Goal: Transaction & Acquisition: Download file/media

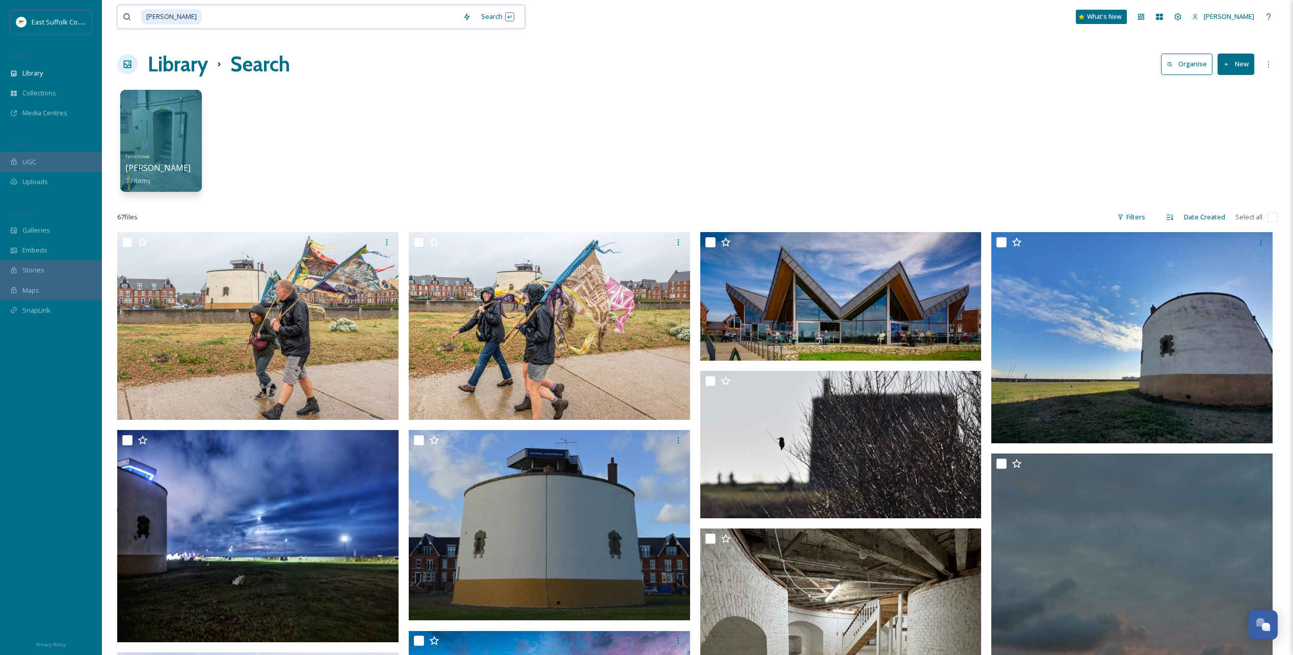
click at [217, 23] on input at bounding box center [330, 17] width 255 height 22
type input "martelLowestoft"
click at [216, 22] on input at bounding box center [329, 17] width 255 height 22
type input "m"
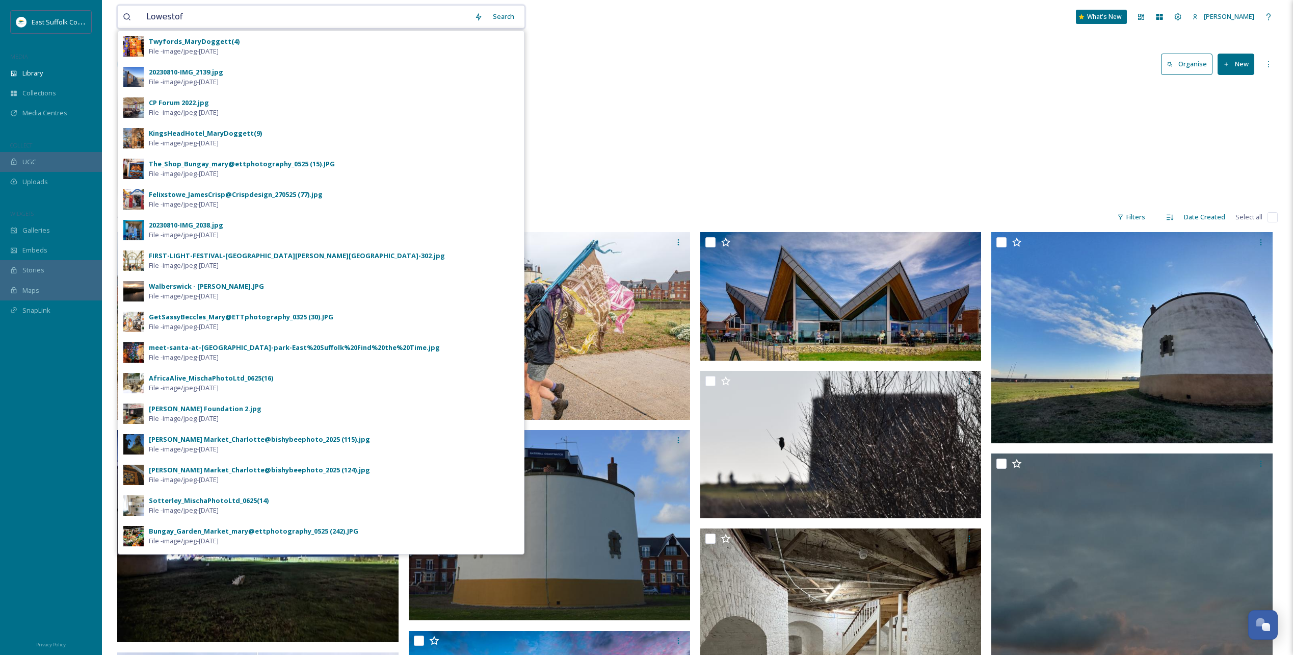
type input "Lowestoft"
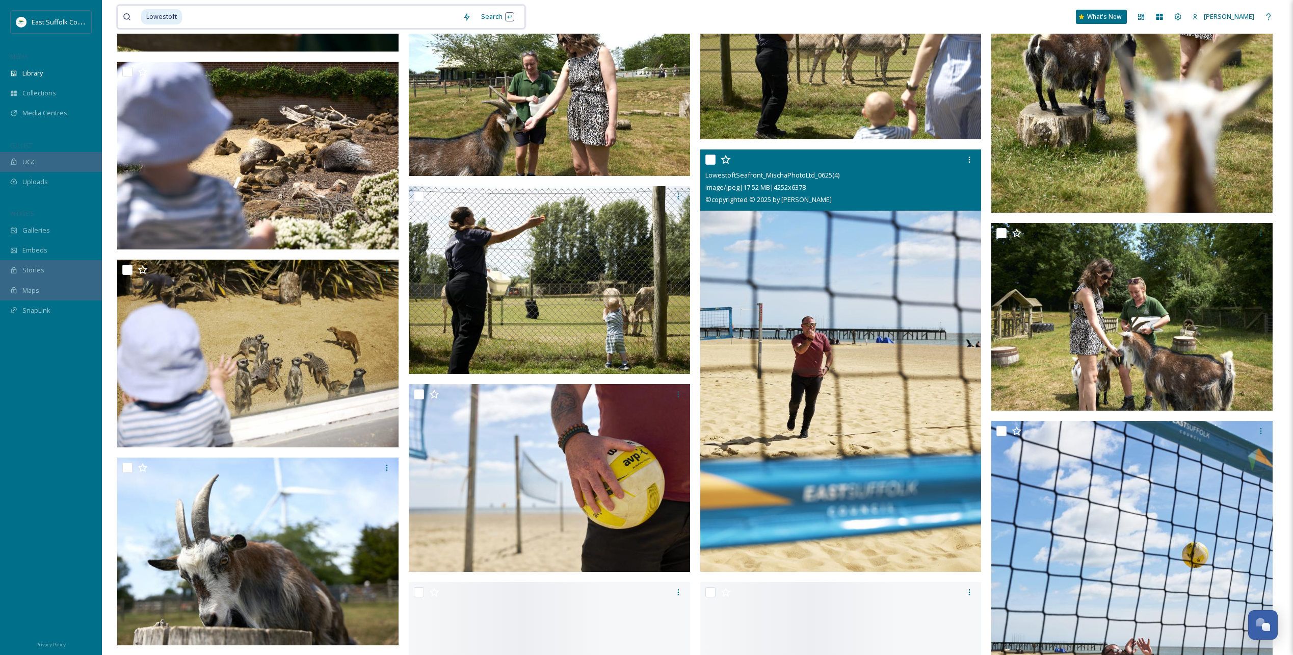
scroll to position [1988, 0]
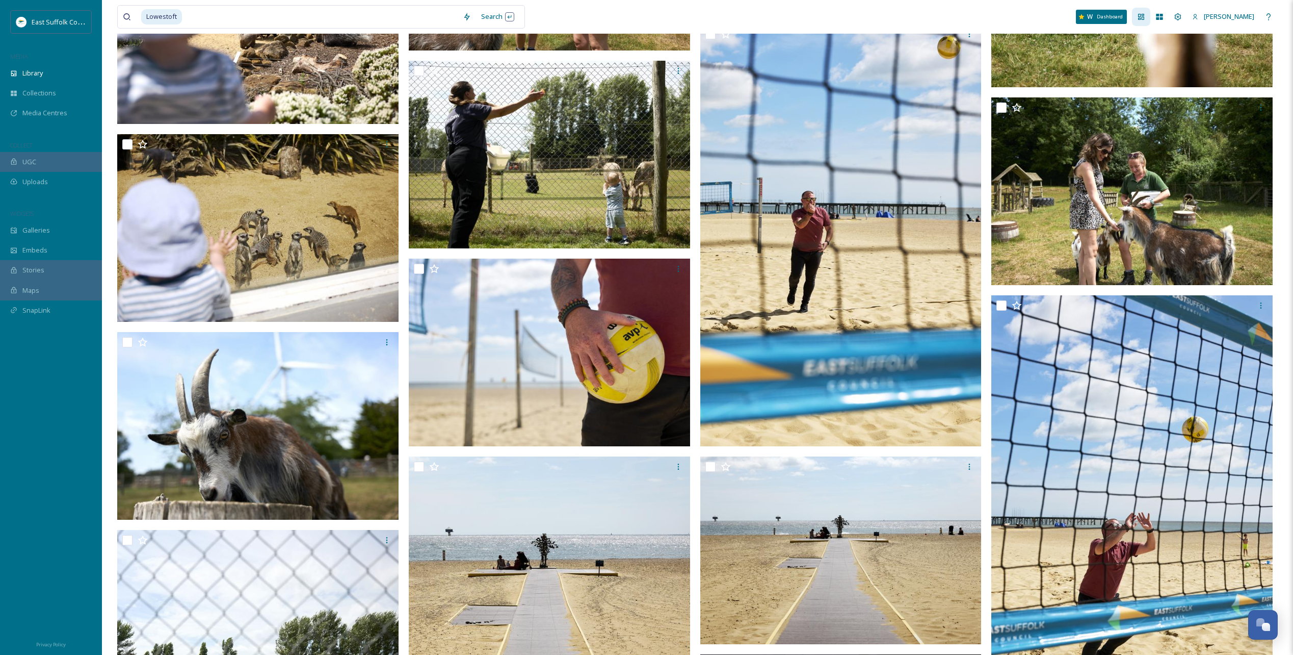
click at [1146, 17] on icon at bounding box center [1141, 17] width 8 height 8
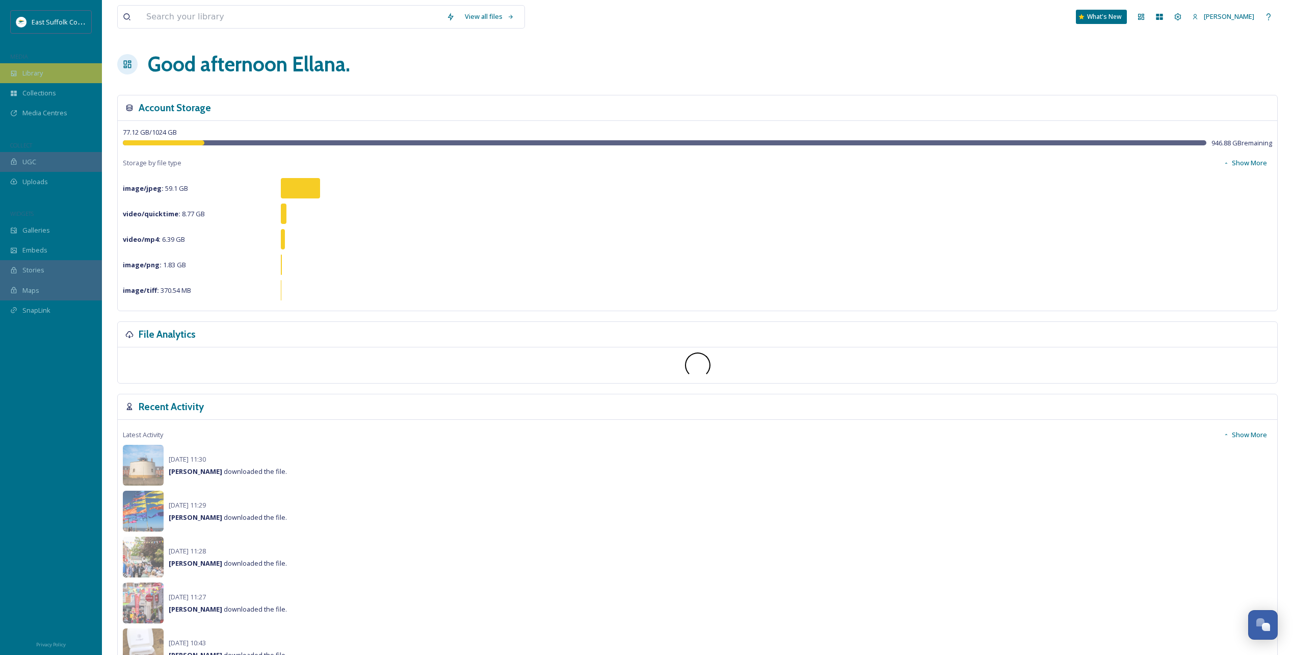
click at [33, 72] on span "Library" at bounding box center [32, 73] width 20 height 10
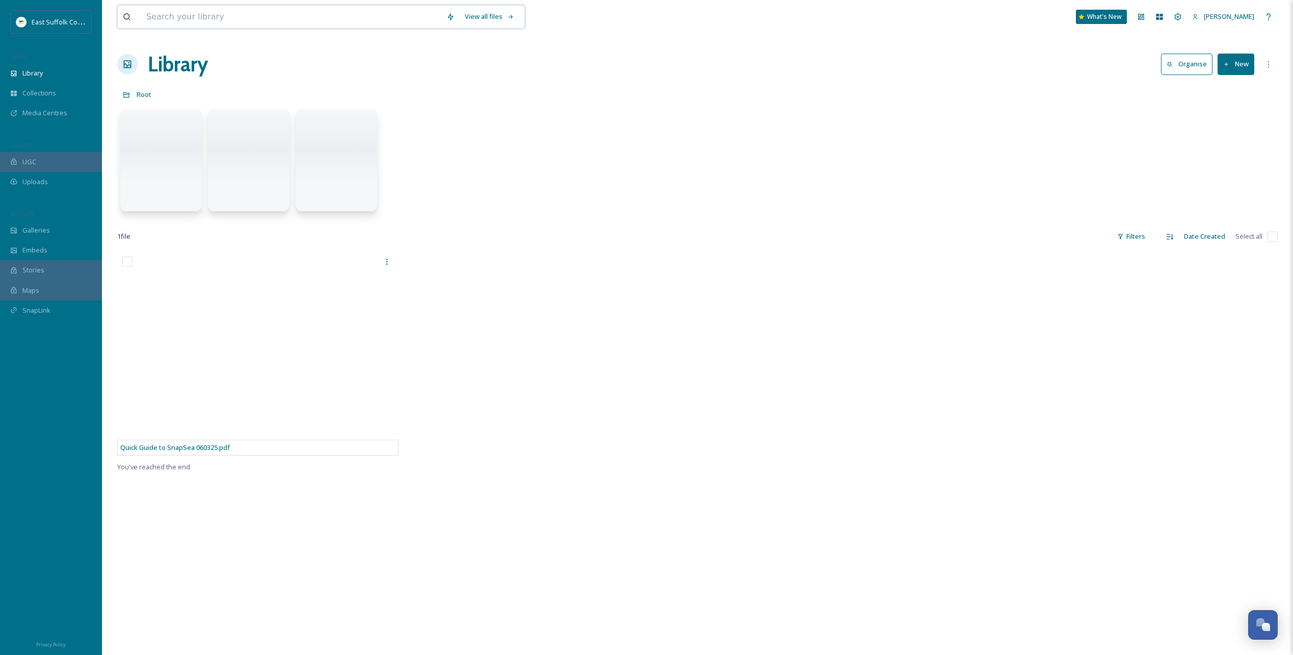
click at [258, 16] on input at bounding box center [291, 17] width 300 height 22
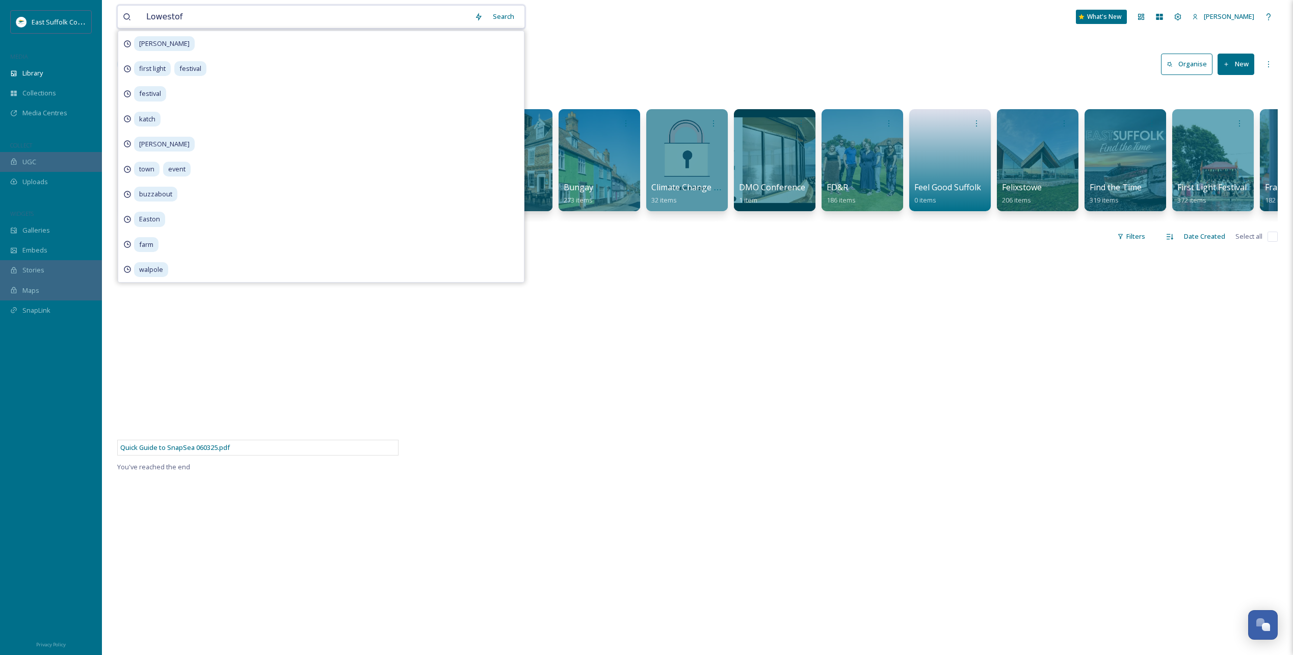
type input "Lowestoft"
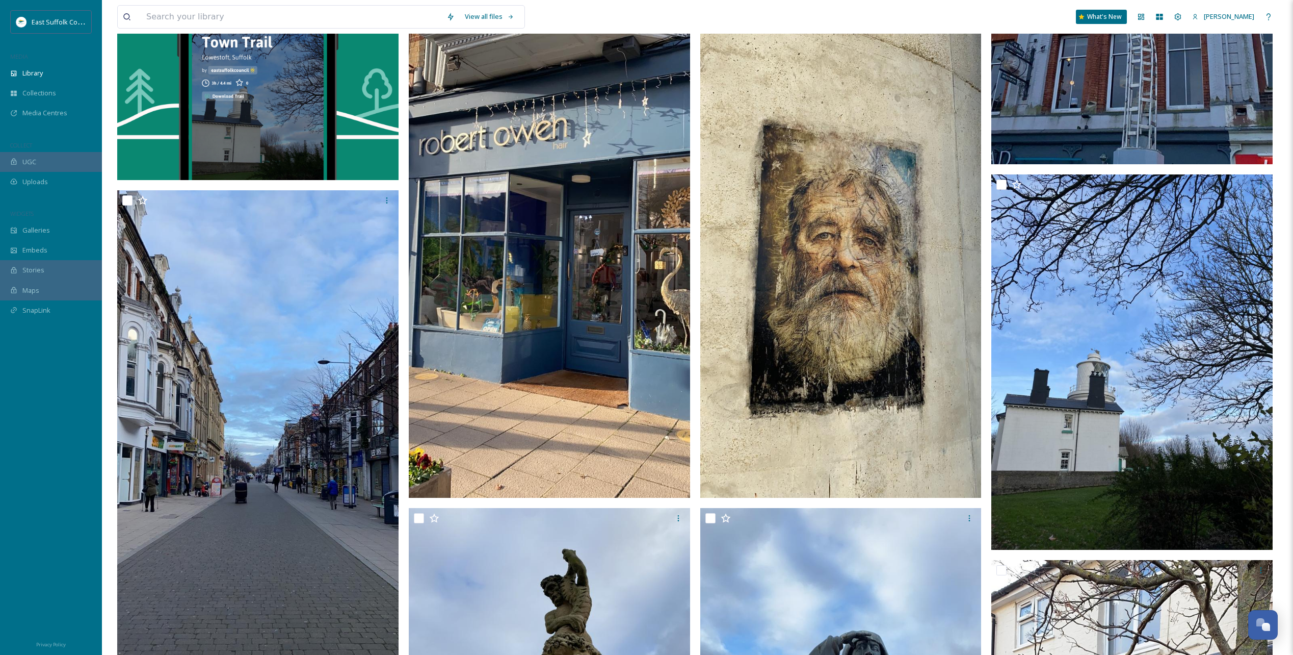
scroll to position [5218, 0]
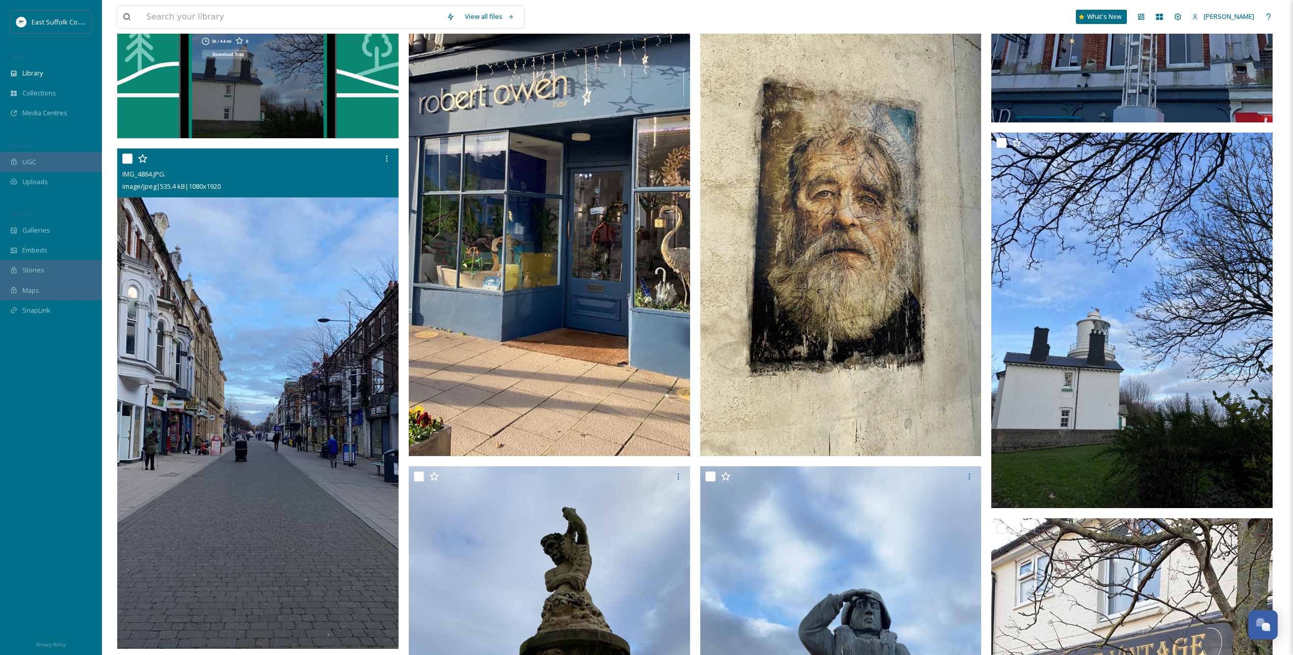
click at [279, 436] on img at bounding box center [257, 398] width 281 height 500
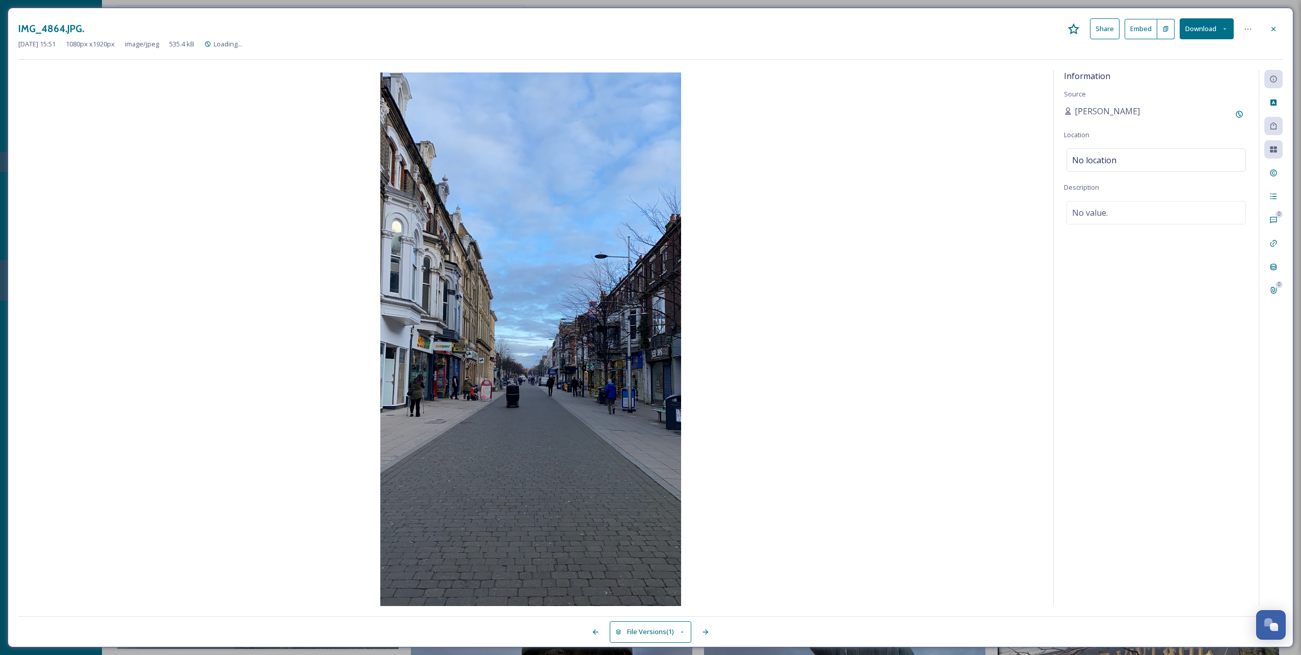
click at [1205, 28] on button "Download" at bounding box center [1207, 28] width 54 height 21
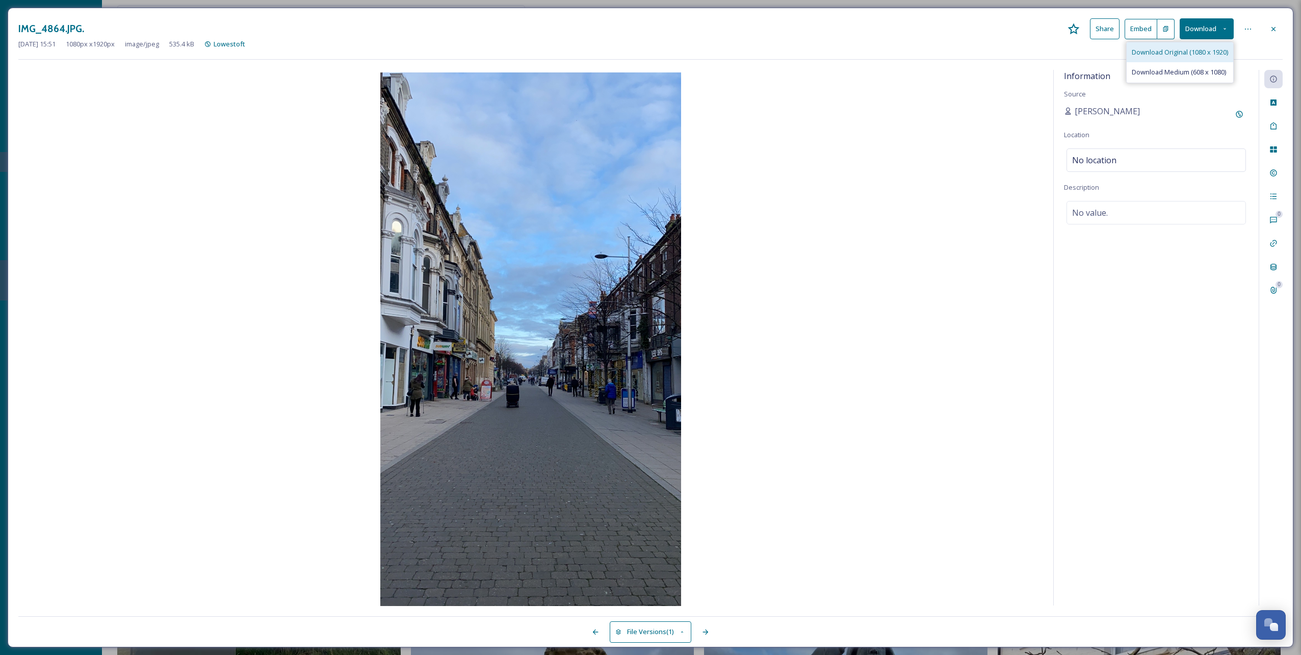
click at [1183, 57] on span "Download Original (1080 x 1920)" at bounding box center [1180, 52] width 96 height 10
click at [1270, 32] on icon at bounding box center [1273, 29] width 8 height 8
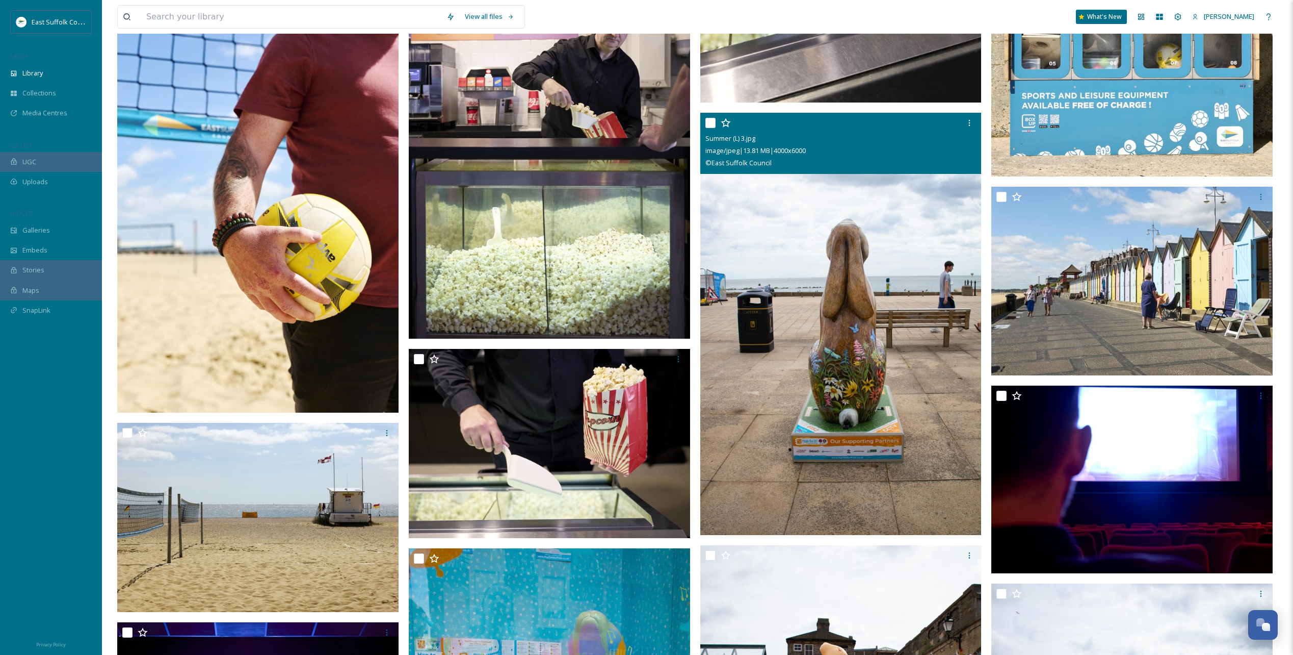
scroll to position [2924, 0]
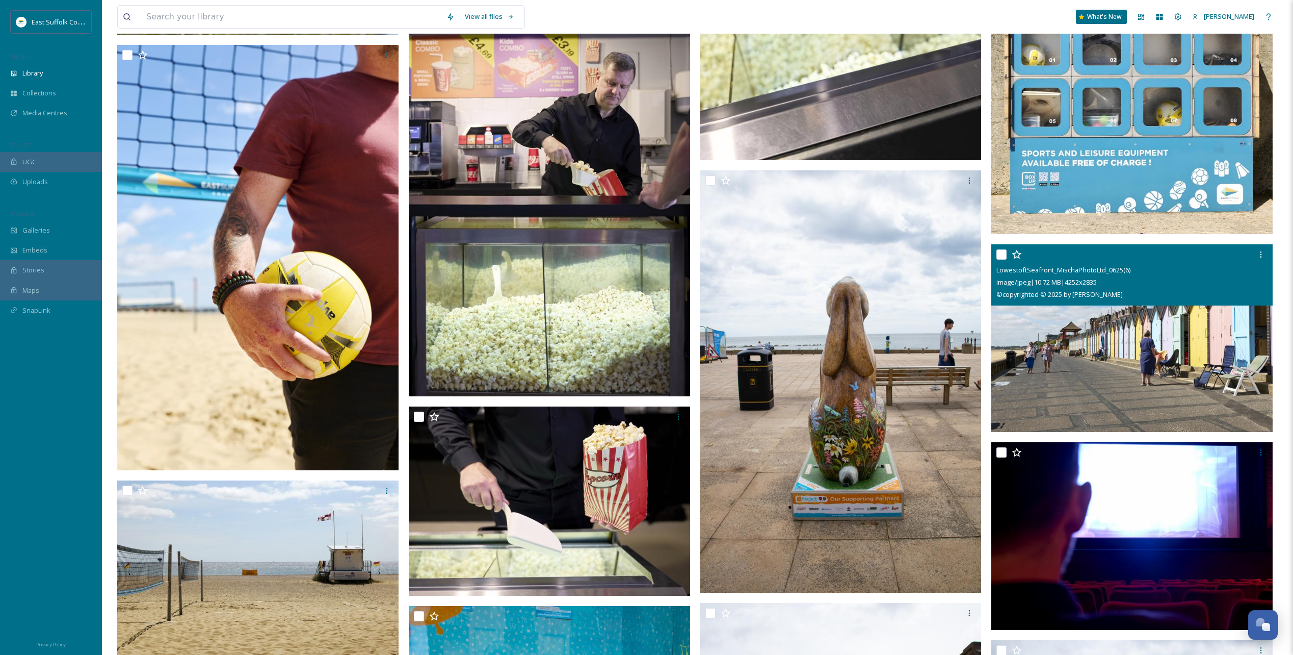
click at [1141, 343] on img at bounding box center [1132, 338] width 281 height 188
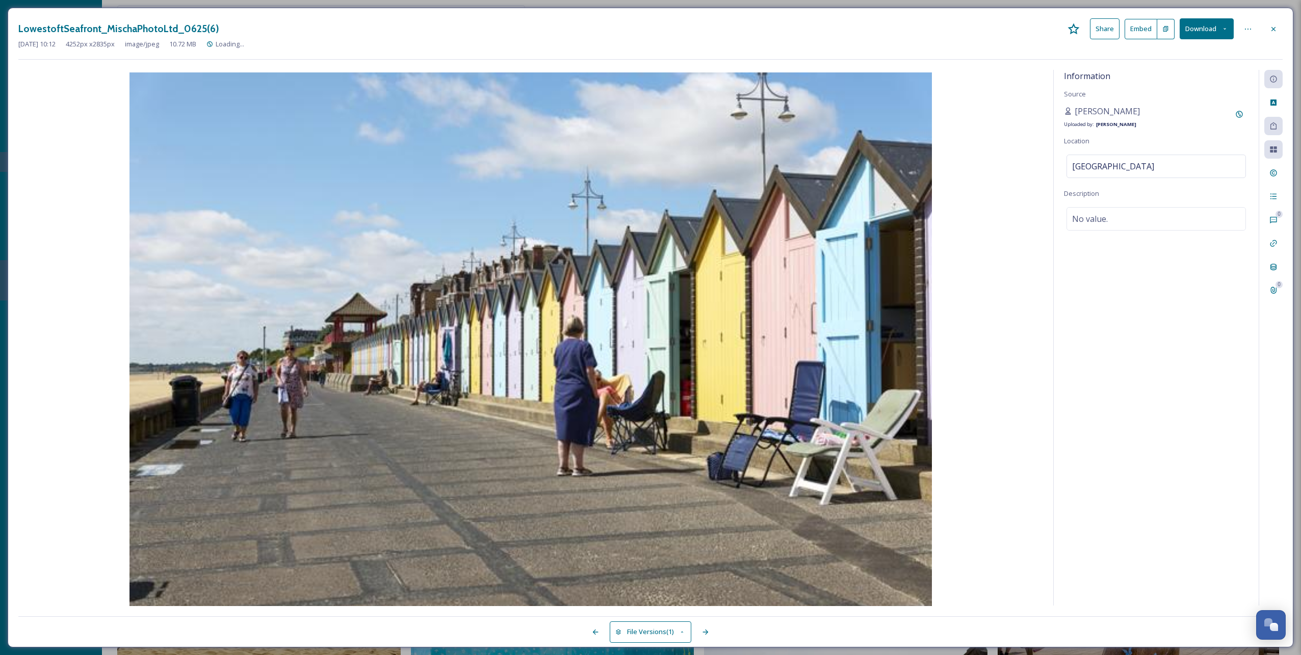
click at [1212, 28] on button "Download" at bounding box center [1207, 28] width 54 height 21
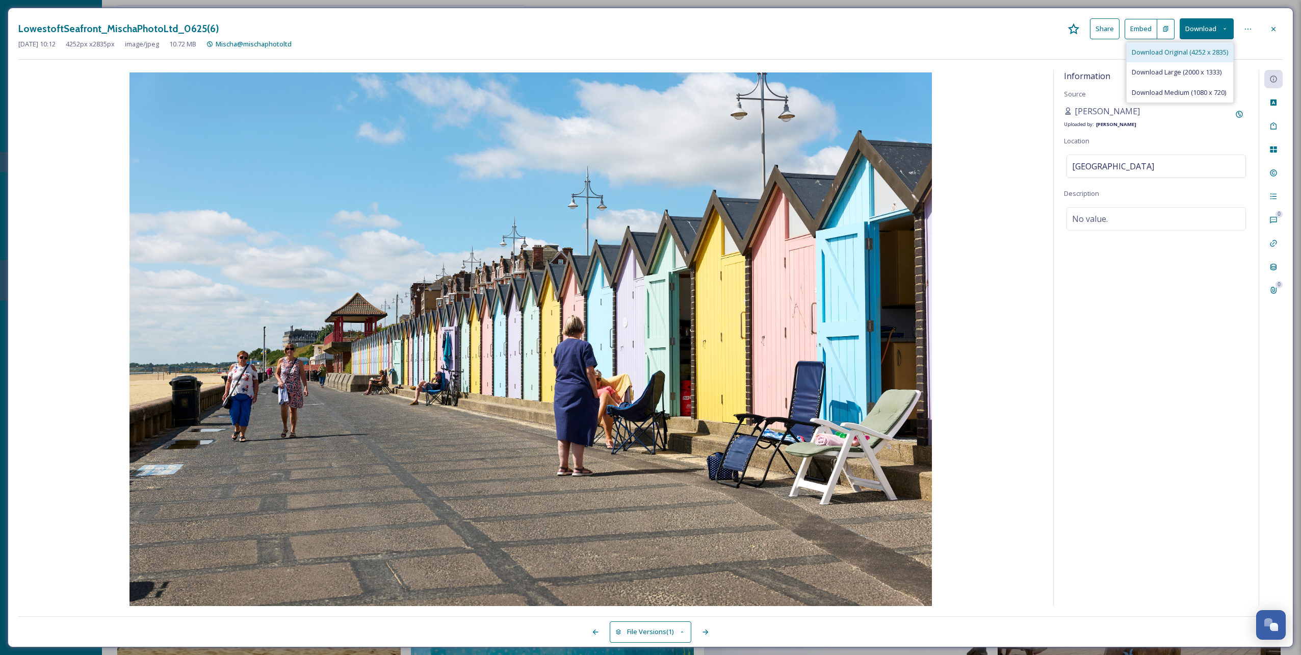
click at [1192, 50] on span "Download Original (4252 x 2835)" at bounding box center [1180, 52] width 96 height 10
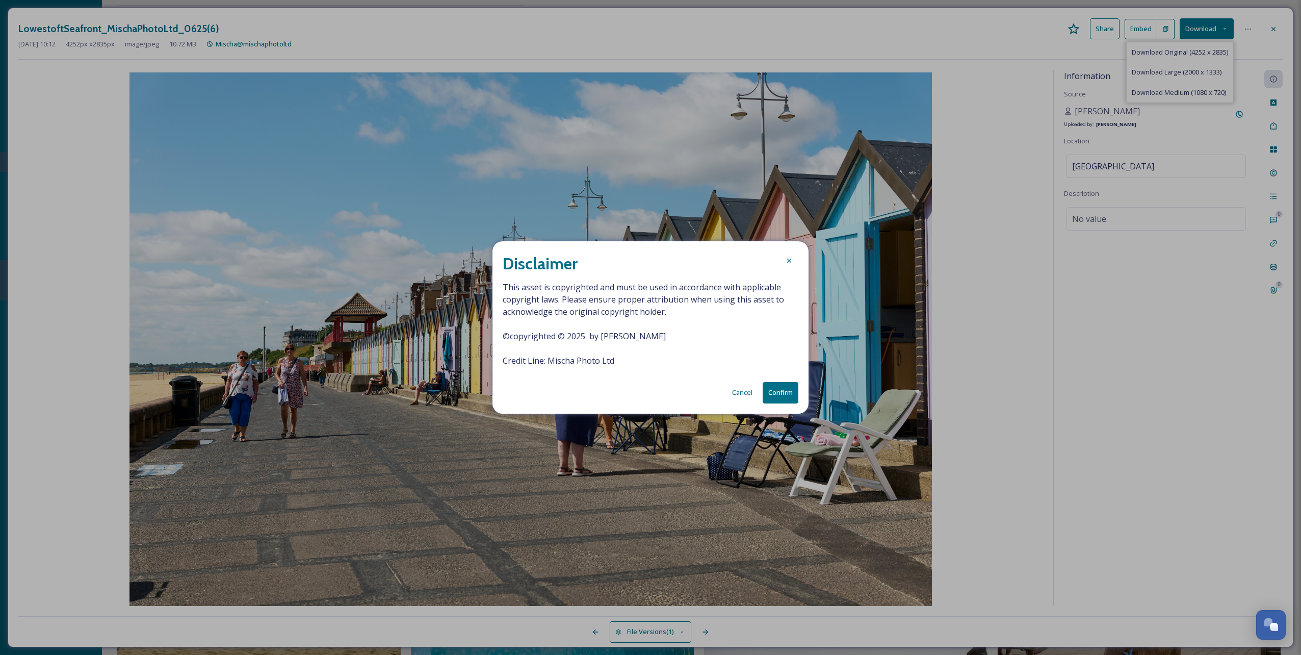
click at [779, 394] on button "Confirm" at bounding box center [781, 392] width 36 height 21
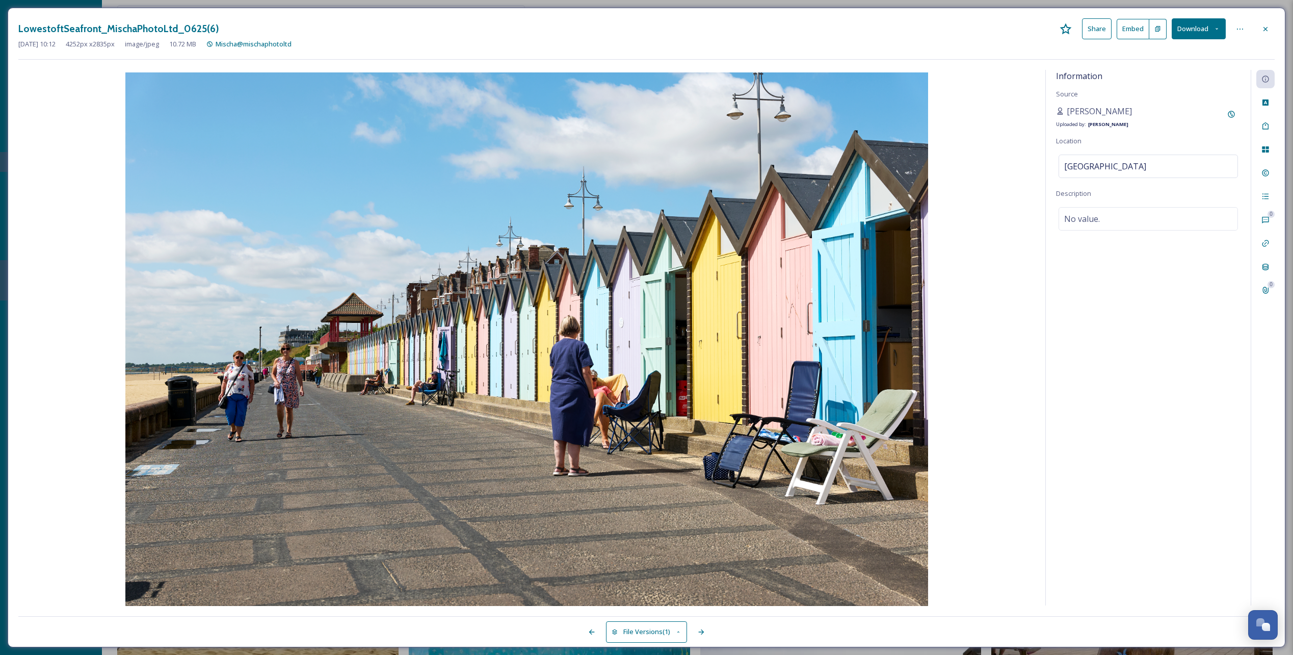
click at [1270, 24] on div at bounding box center [1266, 29] width 18 height 18
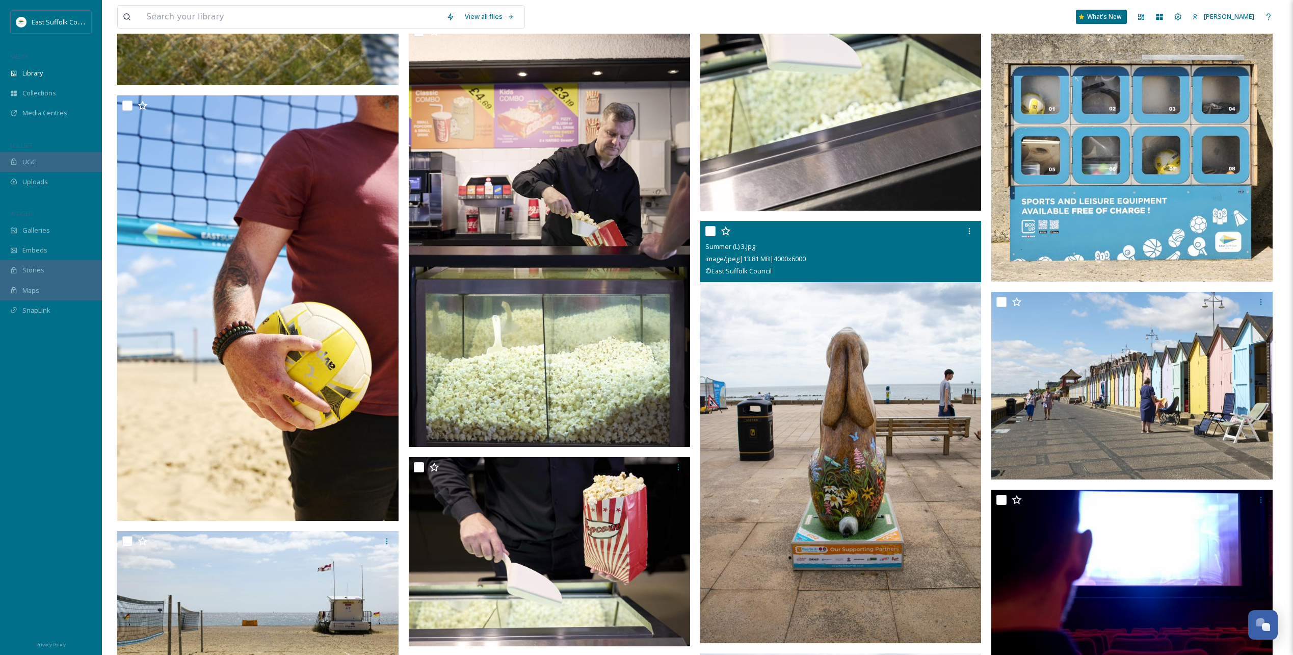
scroll to position [2873, 0]
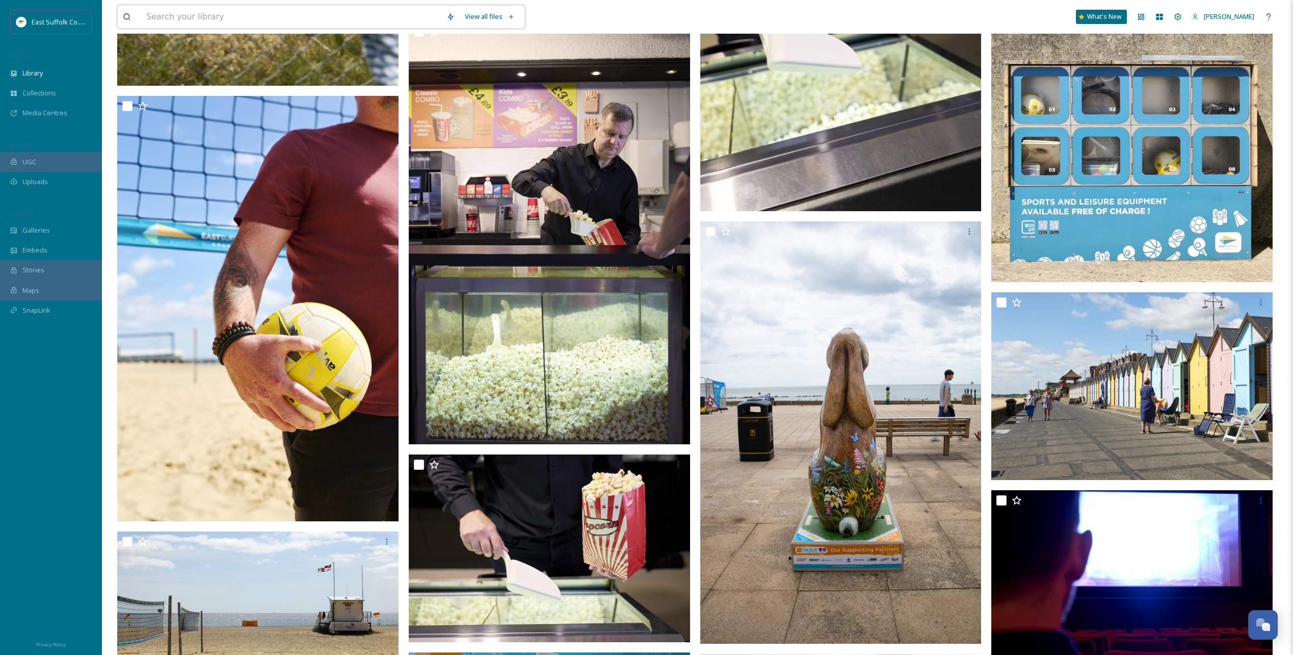
click at [239, 16] on input at bounding box center [291, 17] width 300 height 22
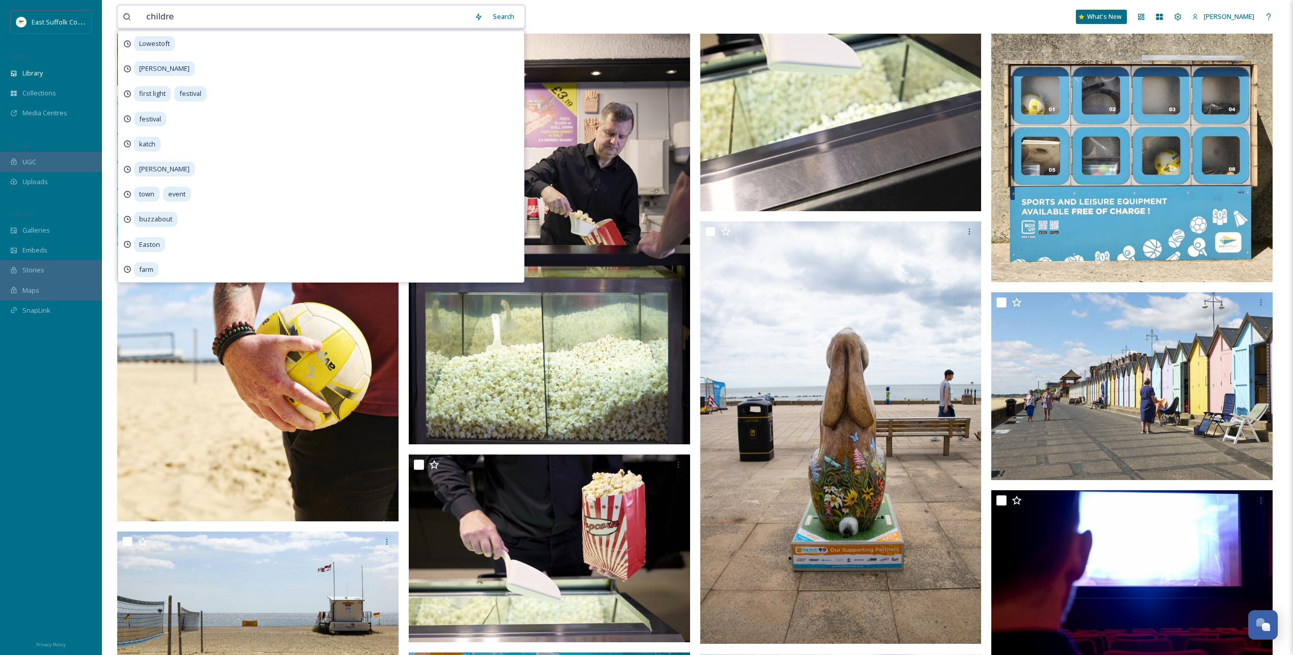
type input "children"
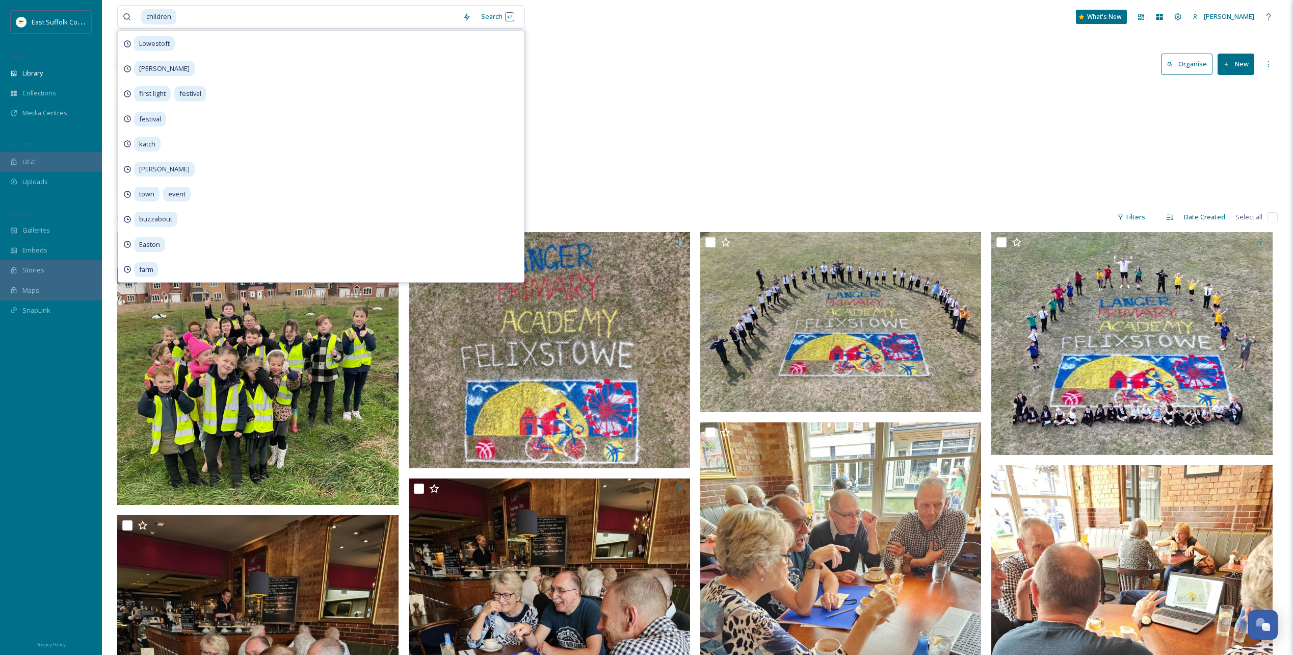
click at [834, 152] on div "People Children & Young People 18 items" at bounding box center [697, 143] width 1161 height 117
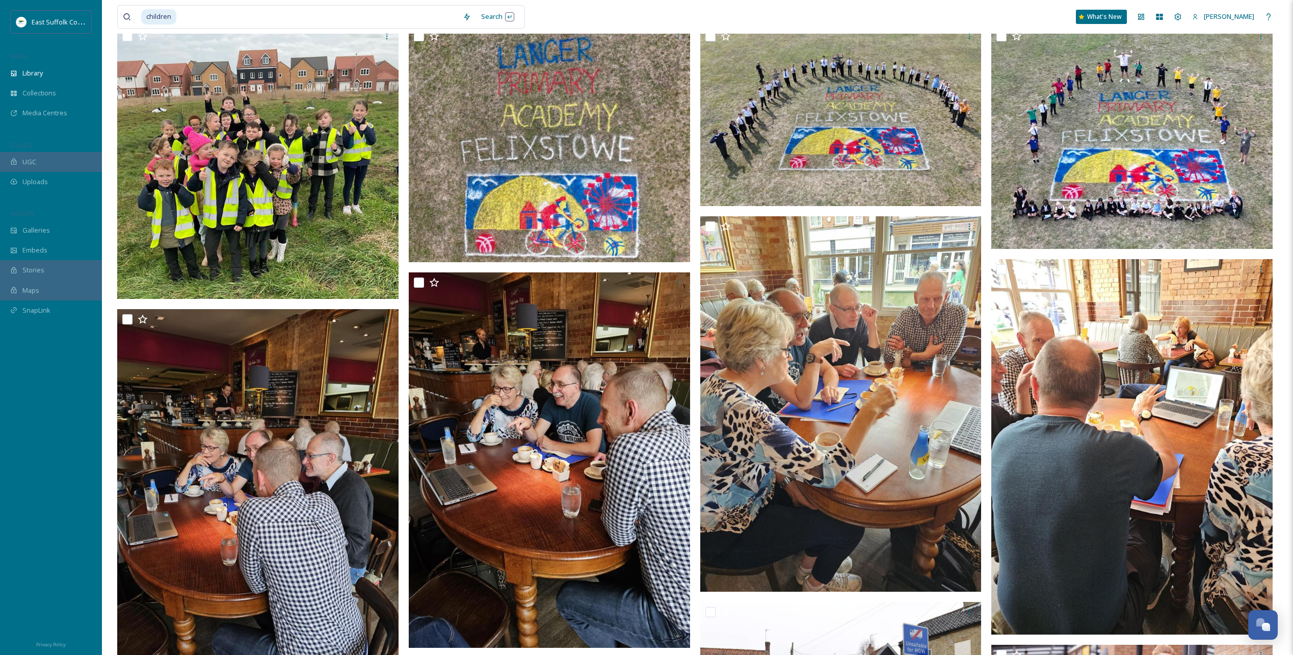
scroll to position [62, 0]
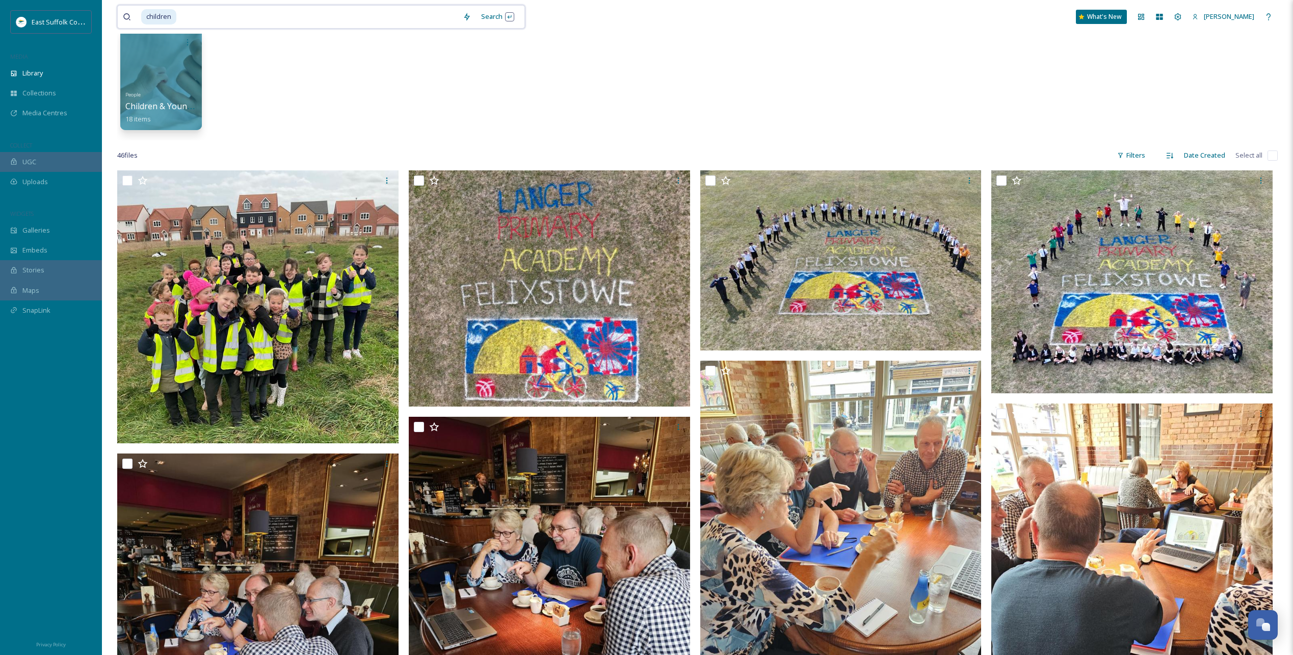
click at [212, 24] on input at bounding box center [317, 17] width 280 height 22
type input "c"
type input "culture"
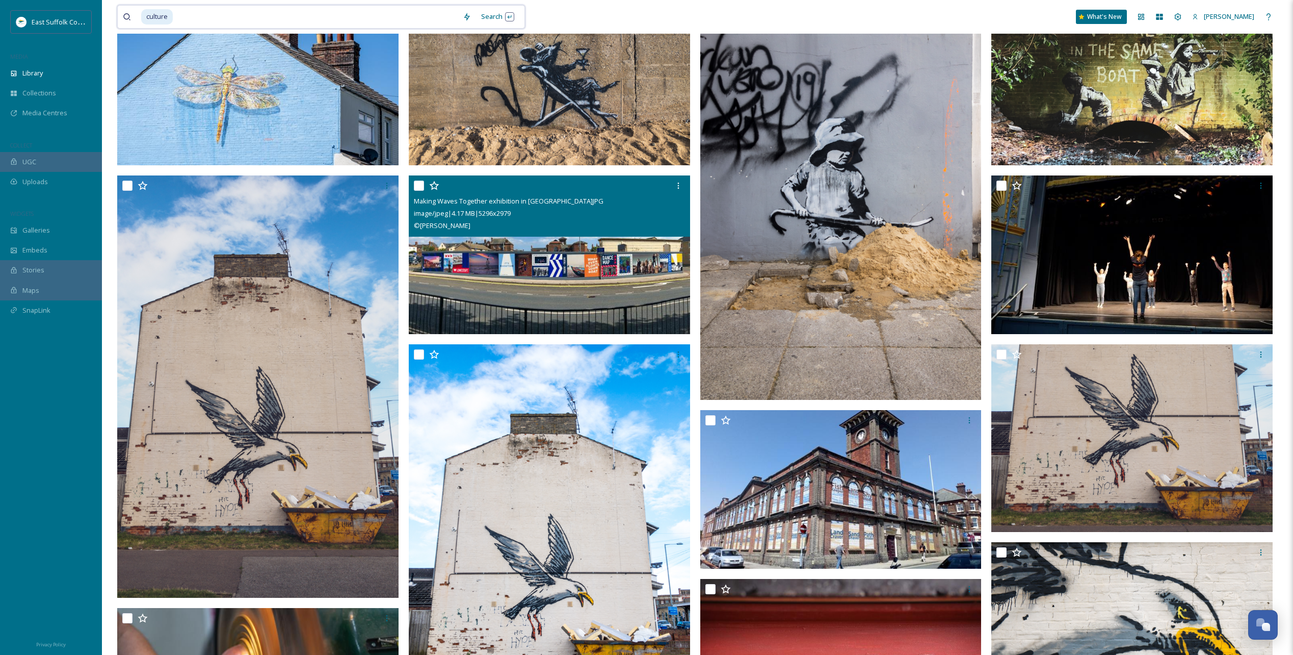
scroll to position [255, 0]
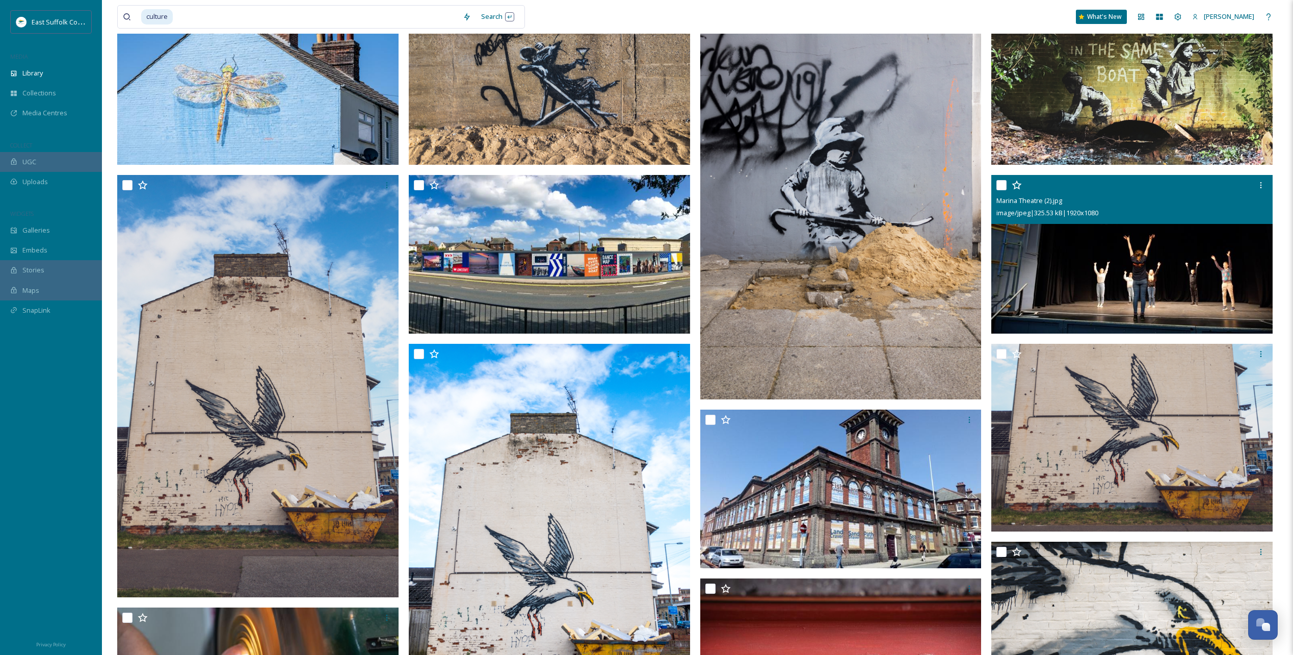
click at [1144, 272] on img at bounding box center [1132, 254] width 281 height 159
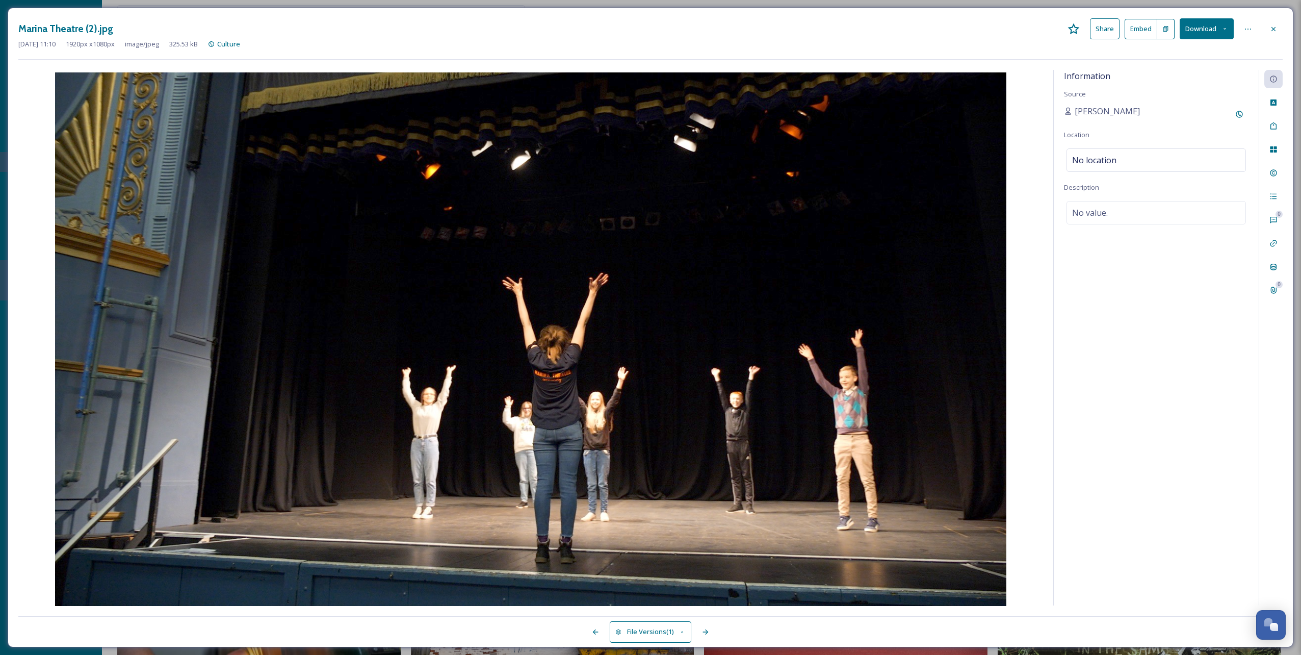
click at [1219, 29] on button "Download" at bounding box center [1207, 28] width 54 height 21
click at [1177, 55] on span "Download Original (1920 x 1080)" at bounding box center [1180, 52] width 96 height 10
click at [1272, 28] on icon at bounding box center [1273, 29] width 4 height 4
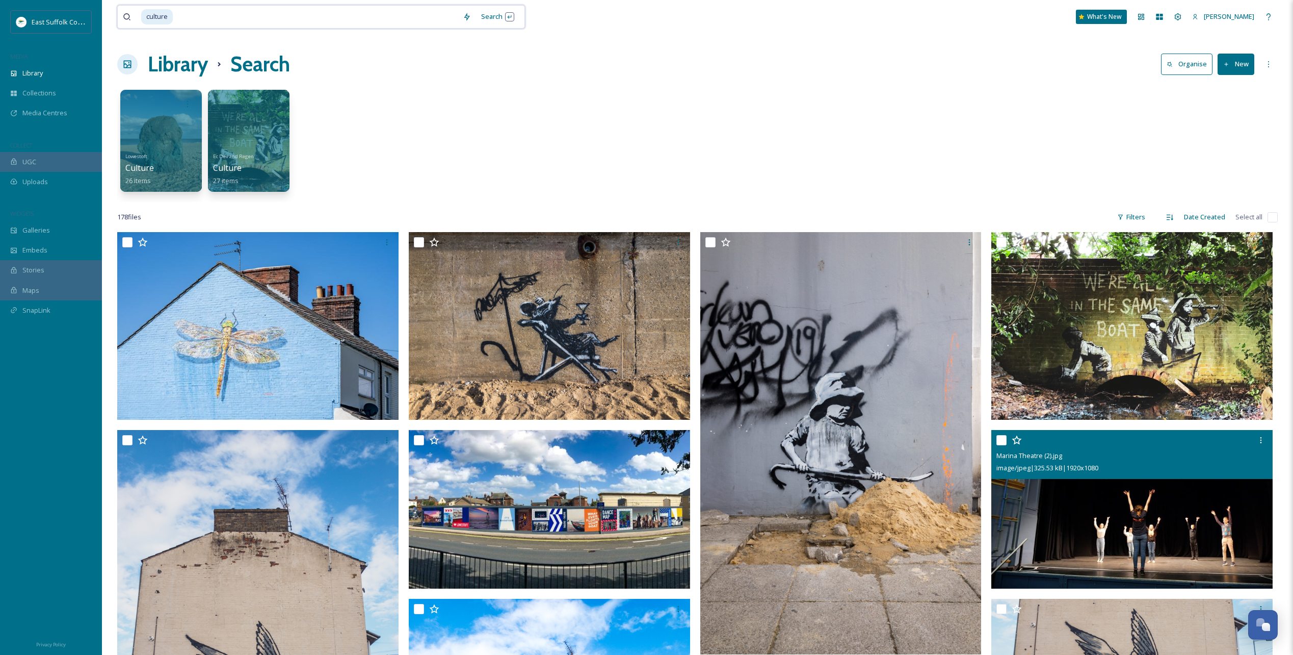
click at [228, 3] on div "culture Search What's New [PERSON_NAME]" at bounding box center [697, 17] width 1161 height 34
drag, startPoint x: 207, startPoint y: 12, endPoint x: 118, endPoint y: 11, distance: 89.2
click at [118, 11] on div "culture Search" at bounding box center [321, 16] width 408 height 23
type input "c"
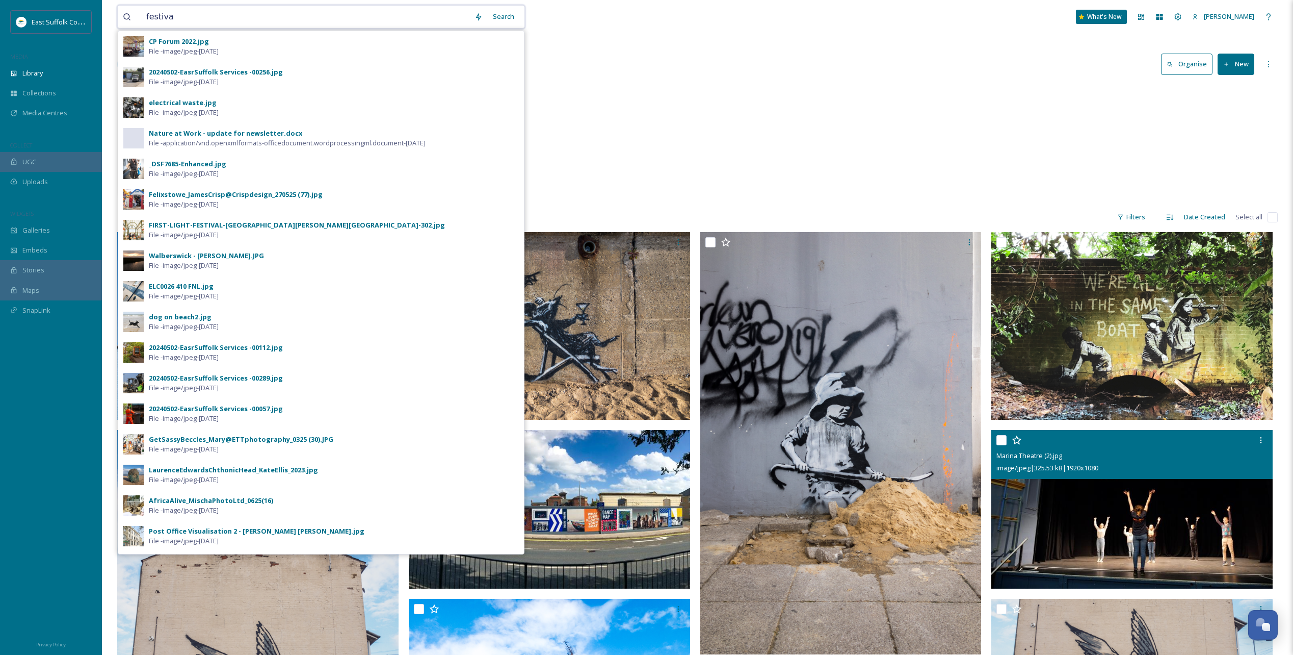
type input "festival"
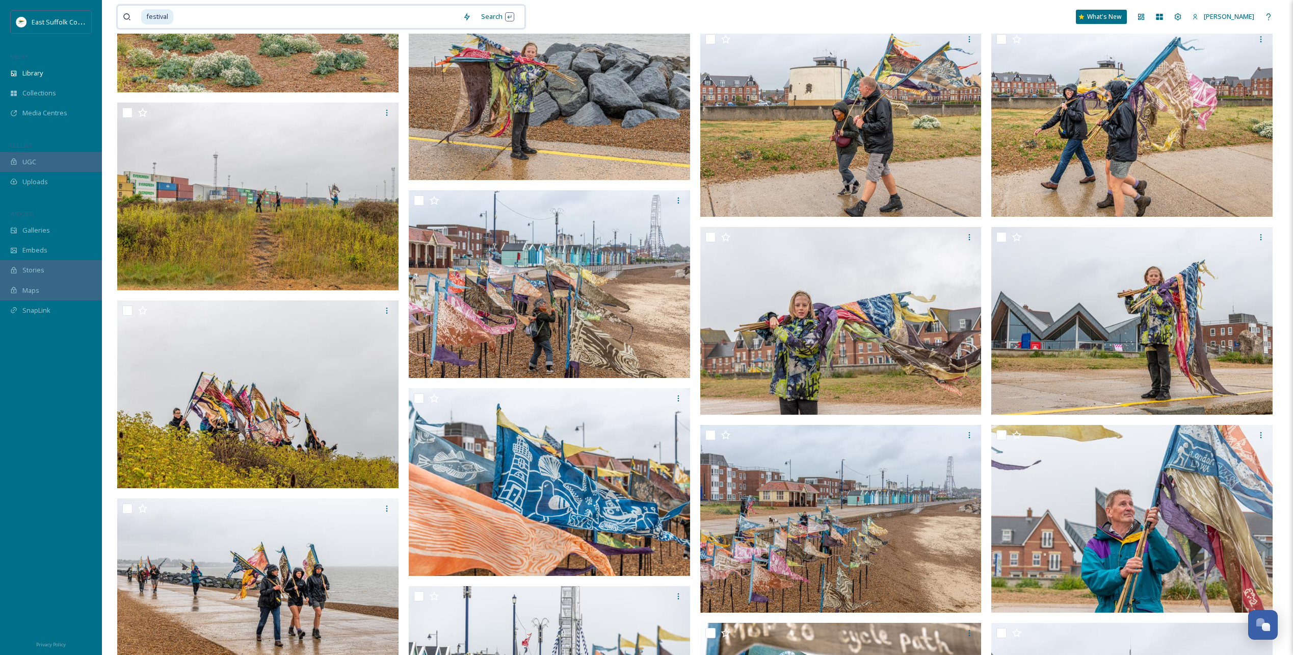
scroll to position [3722, 0]
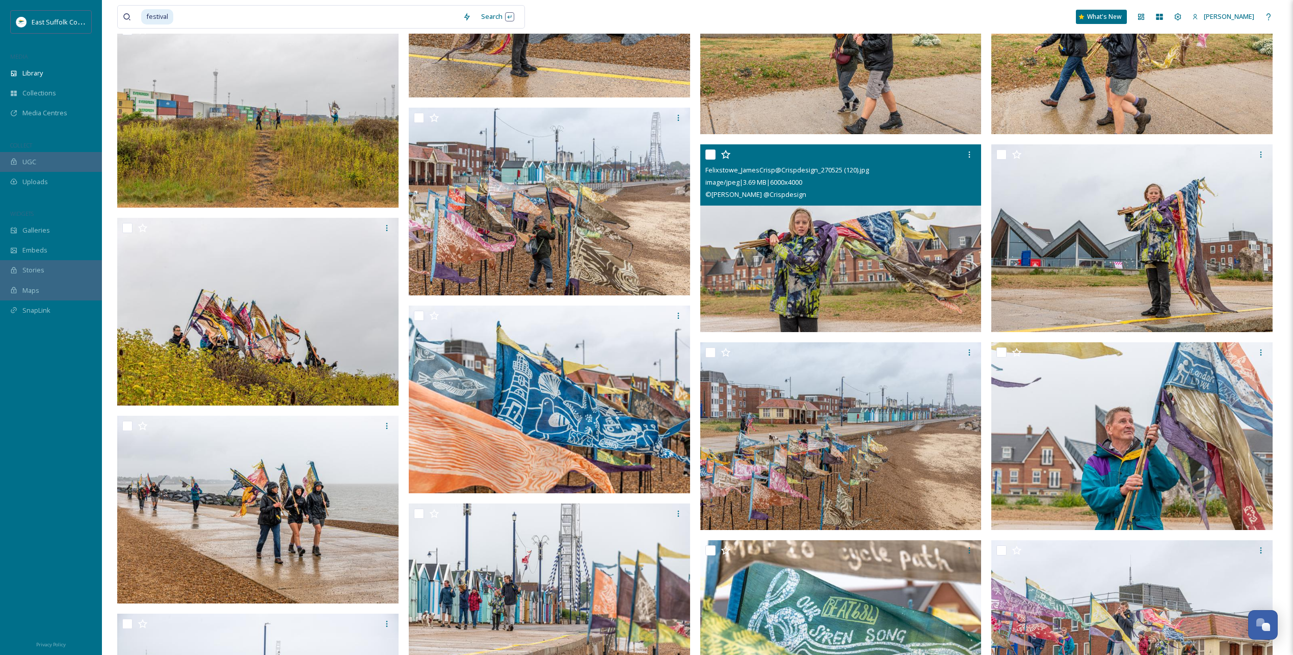
click at [829, 254] on img at bounding box center [840, 238] width 281 height 188
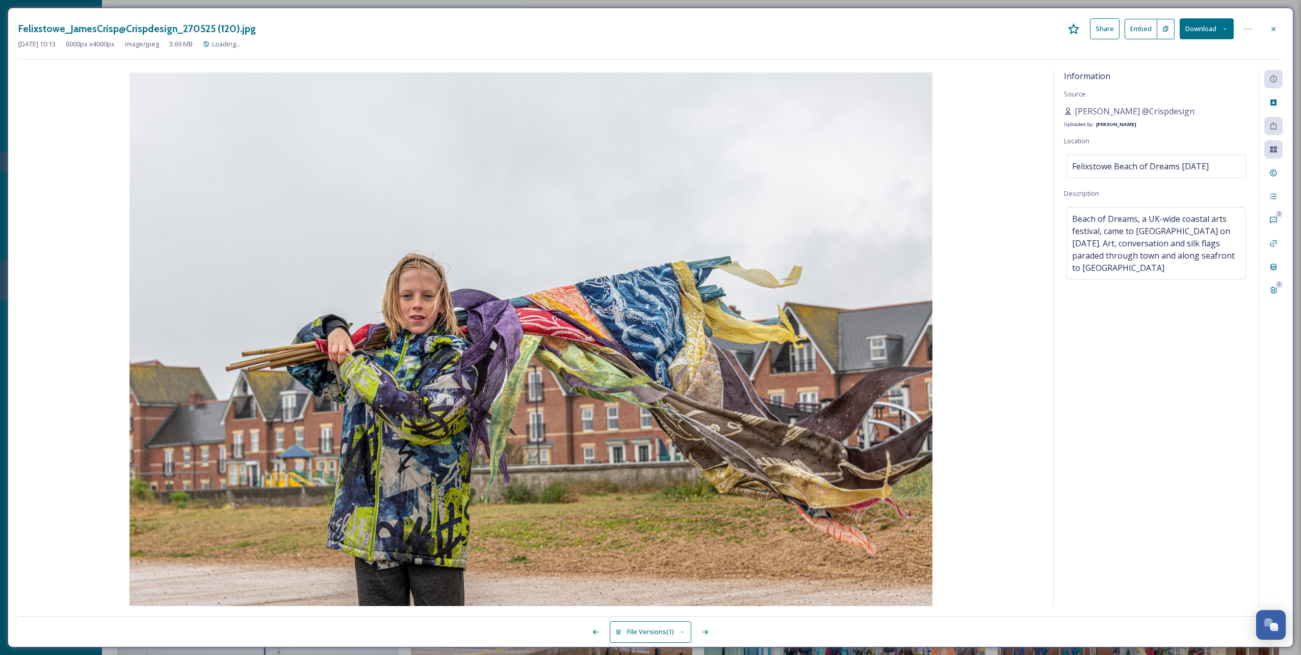
click at [1221, 29] on icon at bounding box center [1224, 28] width 7 height 7
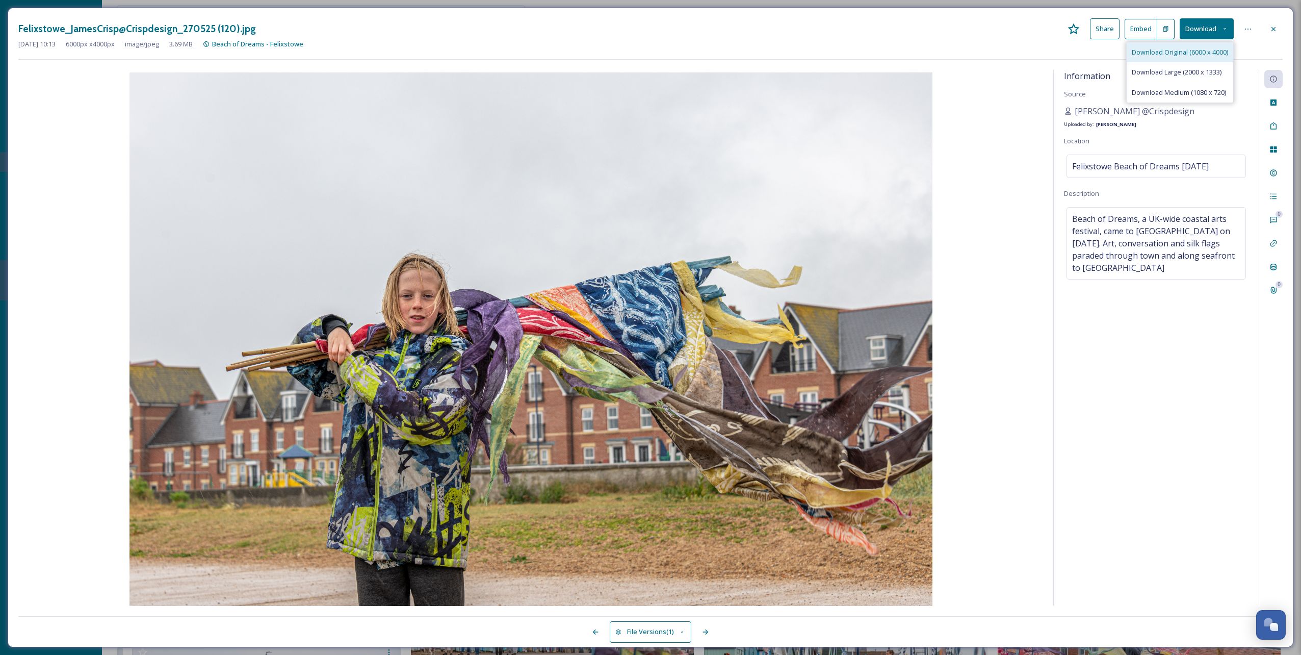
click at [1189, 47] on div "Download Original (6000 x 4000)" at bounding box center [1180, 52] width 107 height 20
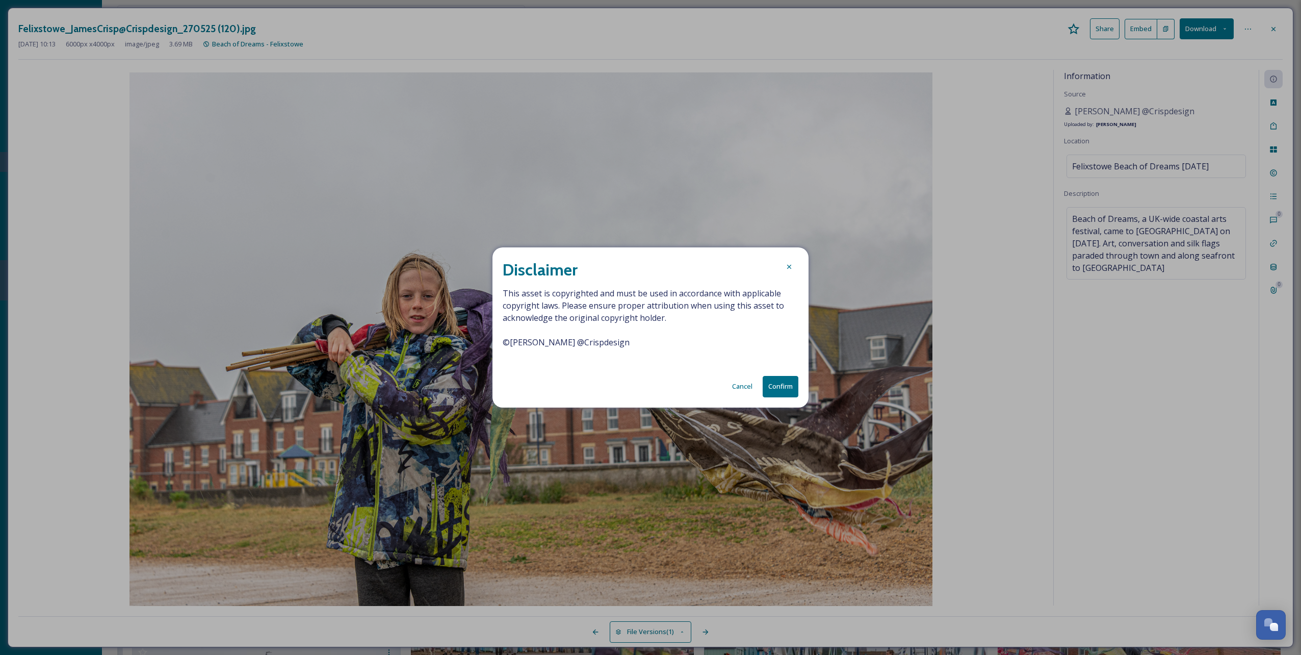
click at [775, 384] on button "Confirm" at bounding box center [781, 386] width 36 height 21
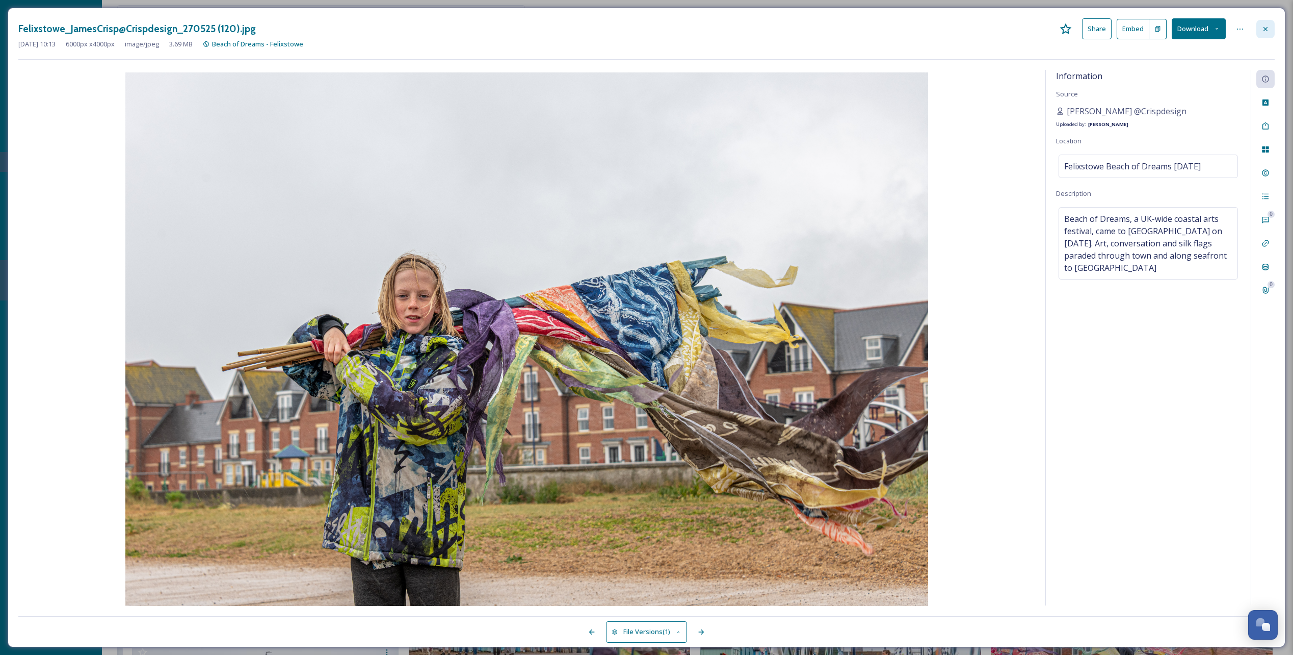
click at [1271, 29] on div at bounding box center [1266, 29] width 18 height 18
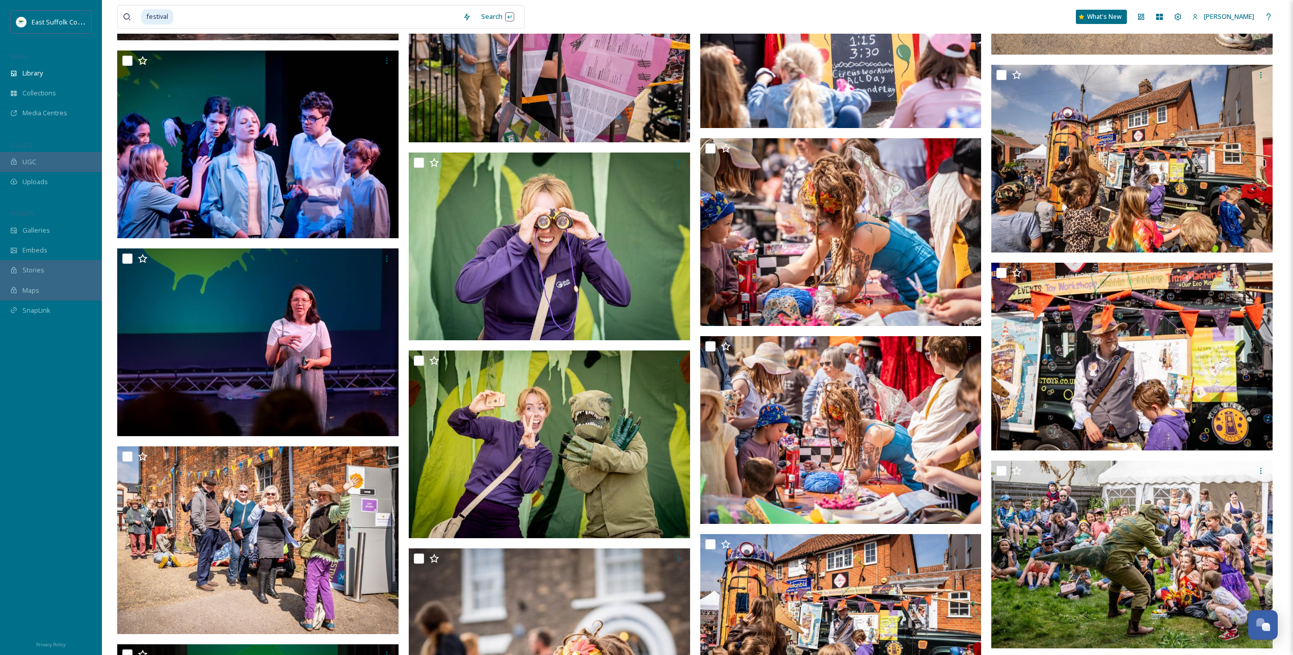
scroll to position [23248, 0]
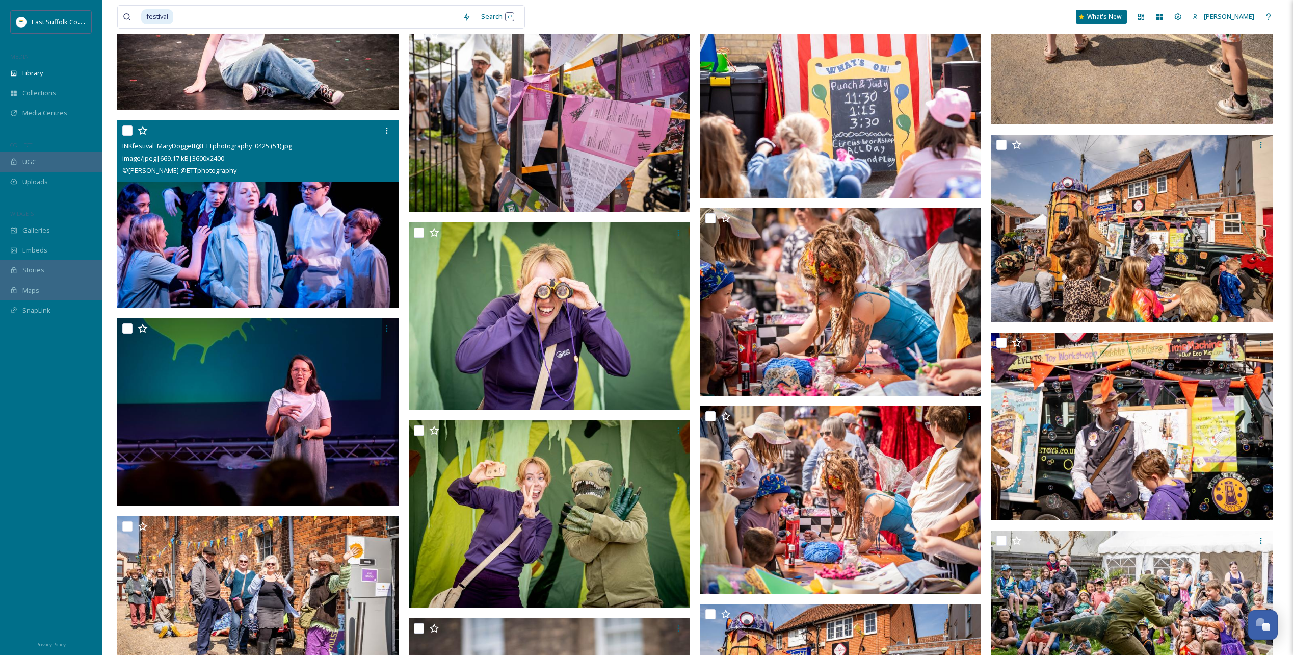
click at [283, 208] on img at bounding box center [257, 214] width 281 height 188
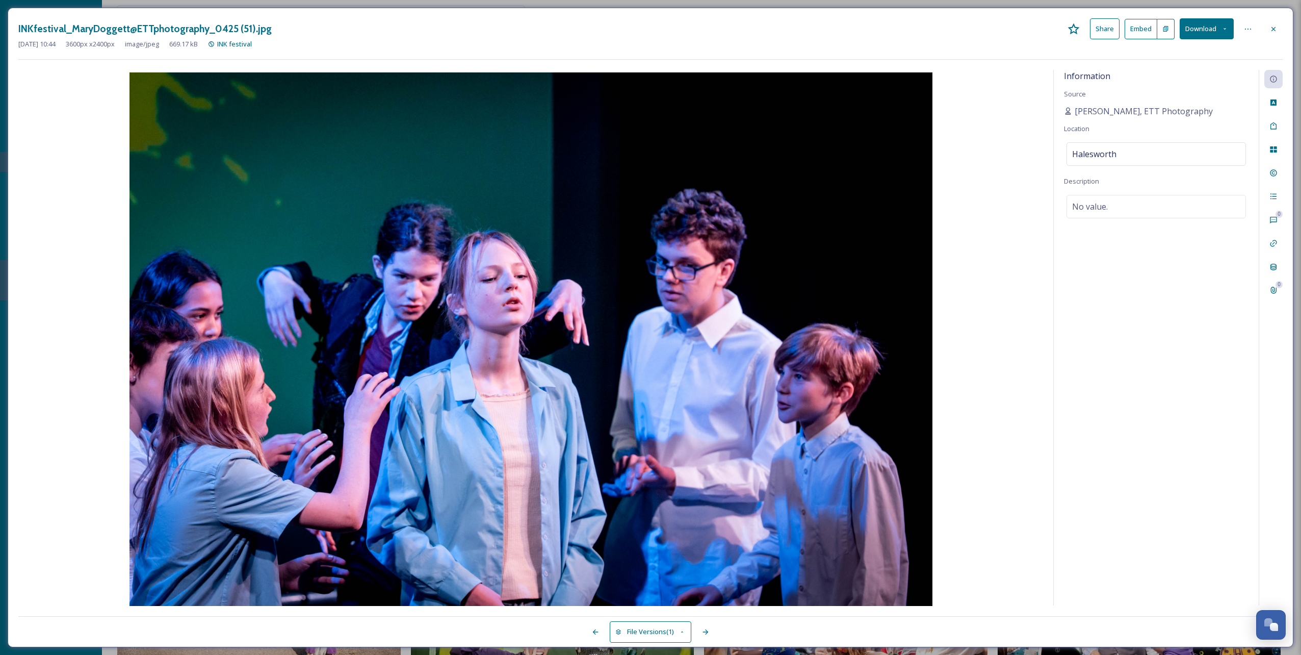
click at [1226, 32] on button "Download" at bounding box center [1207, 28] width 54 height 21
click at [1190, 49] on span "Download Original (3600 x 2400)" at bounding box center [1180, 52] width 96 height 10
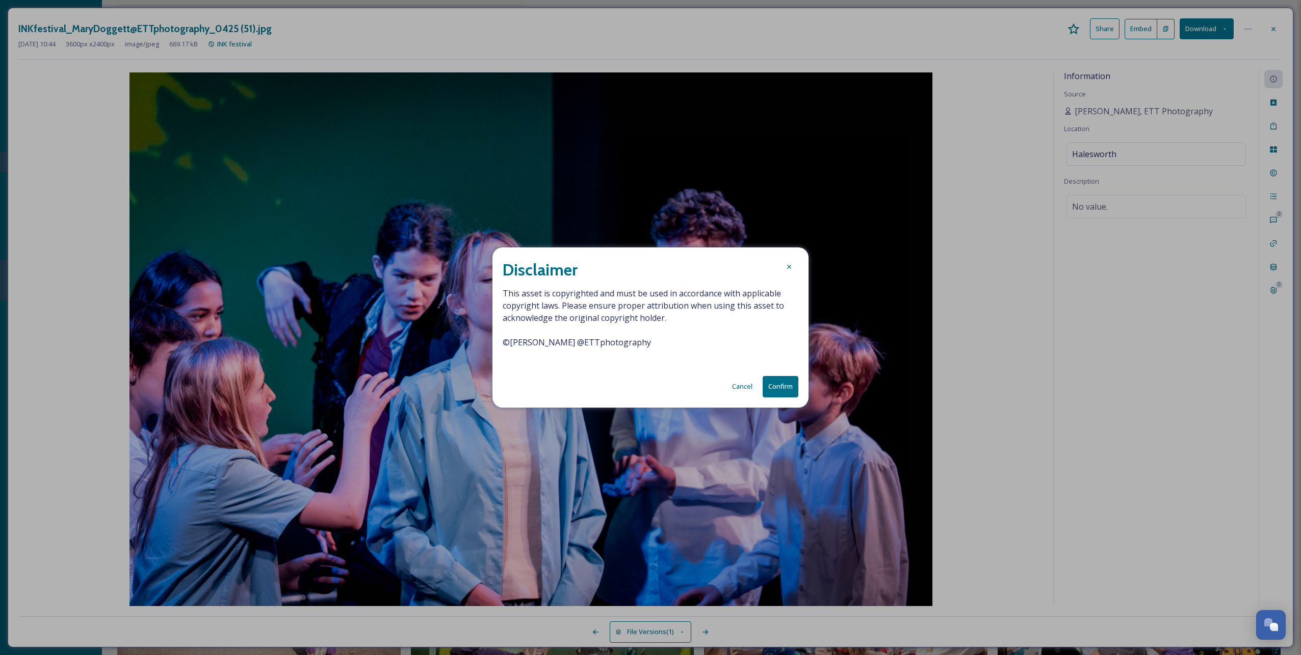
click at [777, 382] on button "Confirm" at bounding box center [781, 386] width 36 height 21
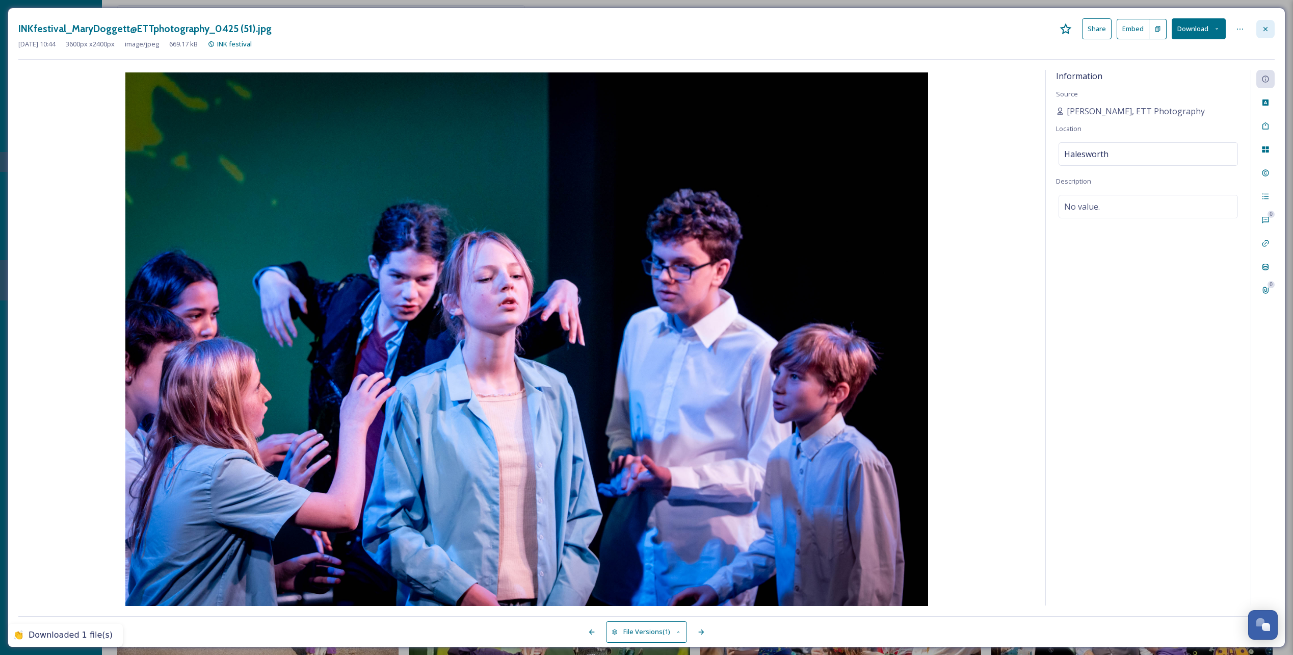
click at [1269, 34] on div at bounding box center [1266, 29] width 18 height 18
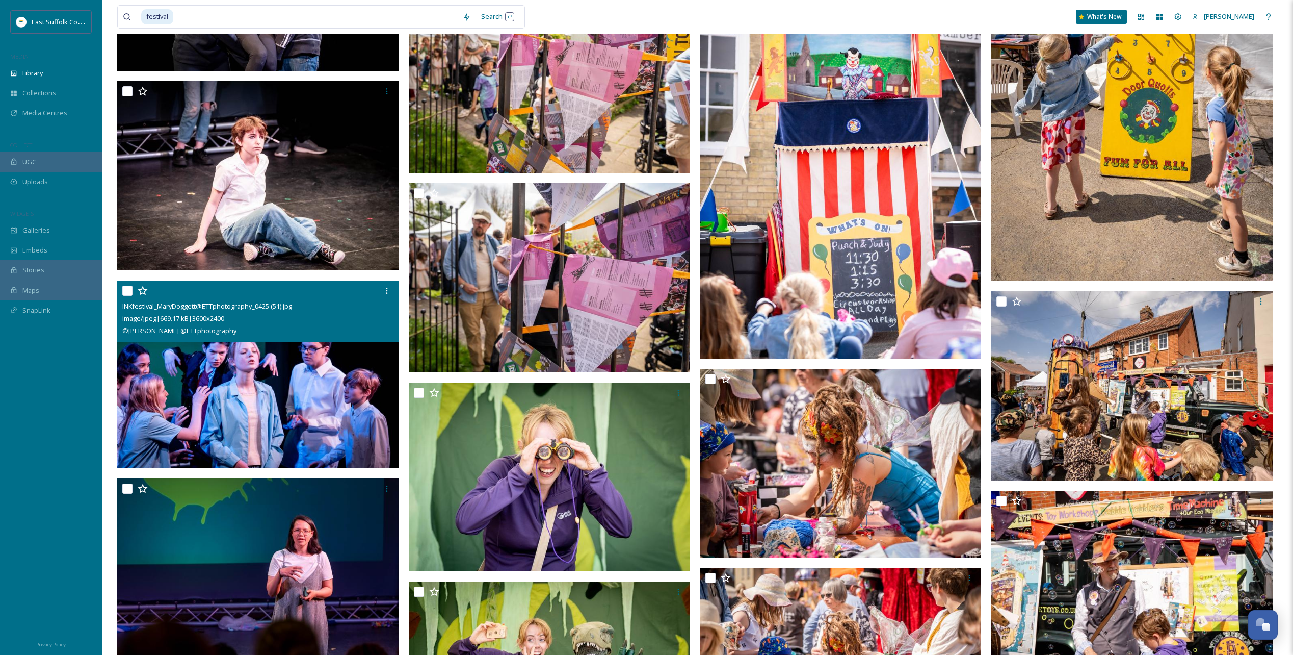
click at [1110, 174] on img at bounding box center [1132, 70] width 281 height 422
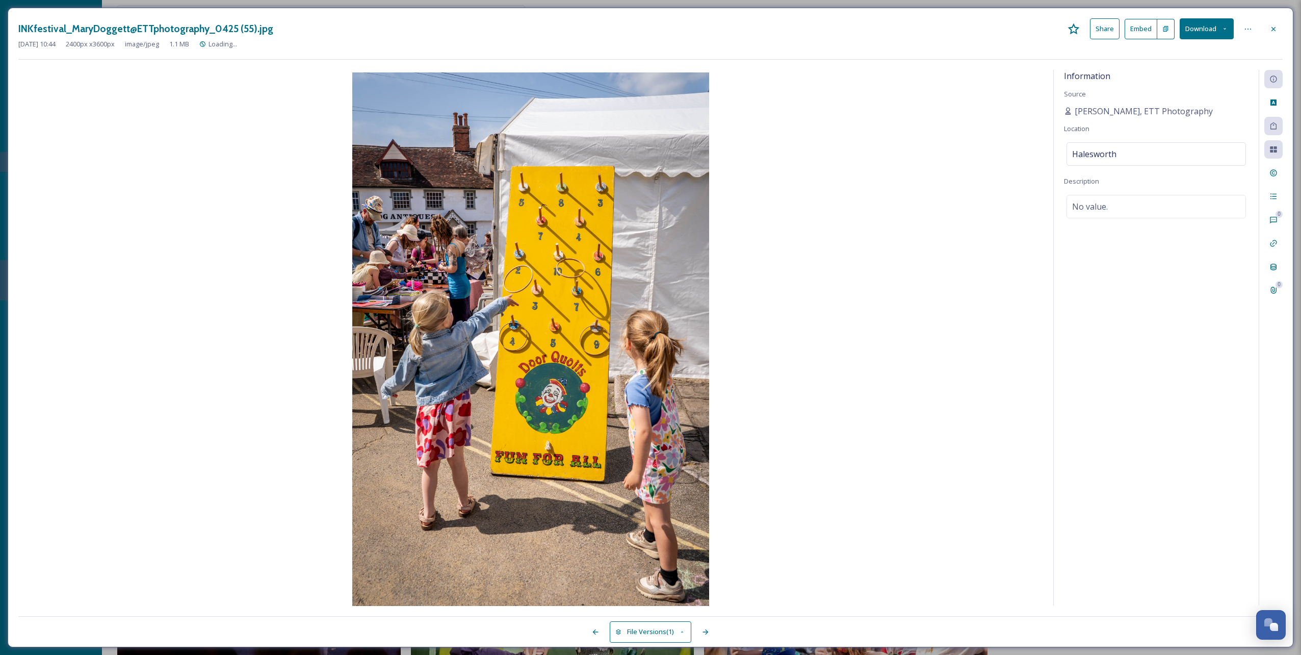
click at [1198, 22] on button "Download" at bounding box center [1207, 28] width 54 height 21
click at [1180, 54] on span "Download Original (2400 x 3600)" at bounding box center [1180, 52] width 96 height 10
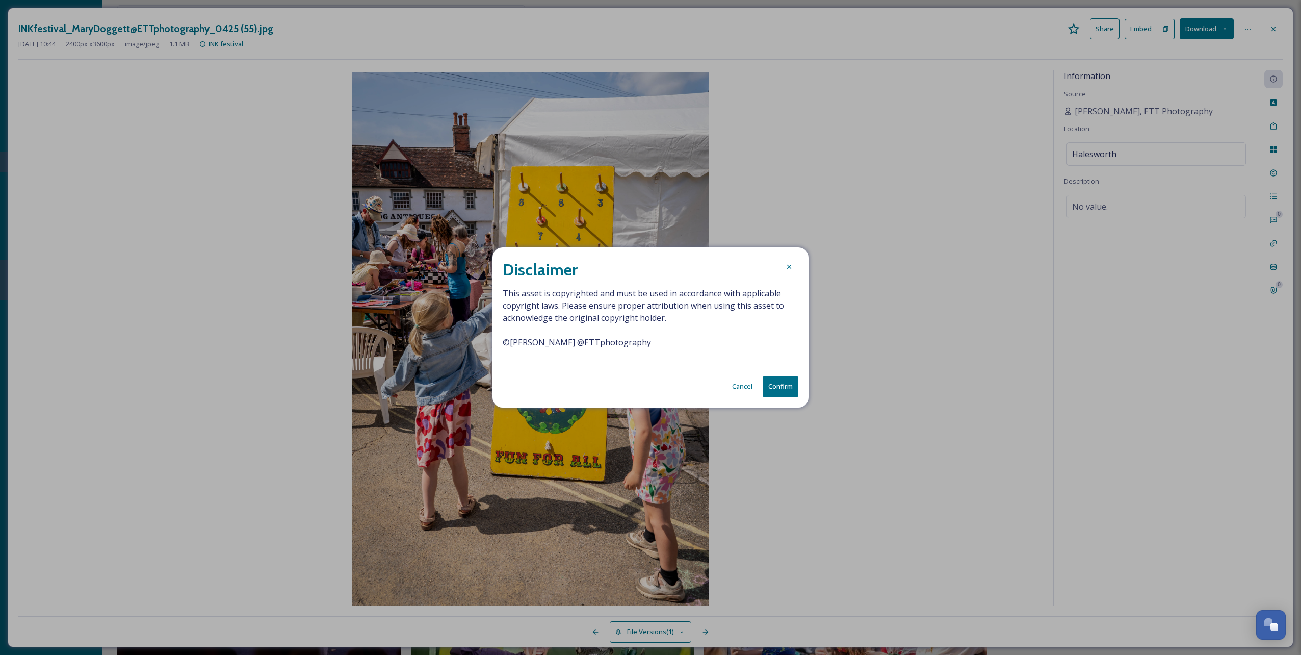
click at [770, 381] on button "Confirm" at bounding box center [781, 386] width 36 height 21
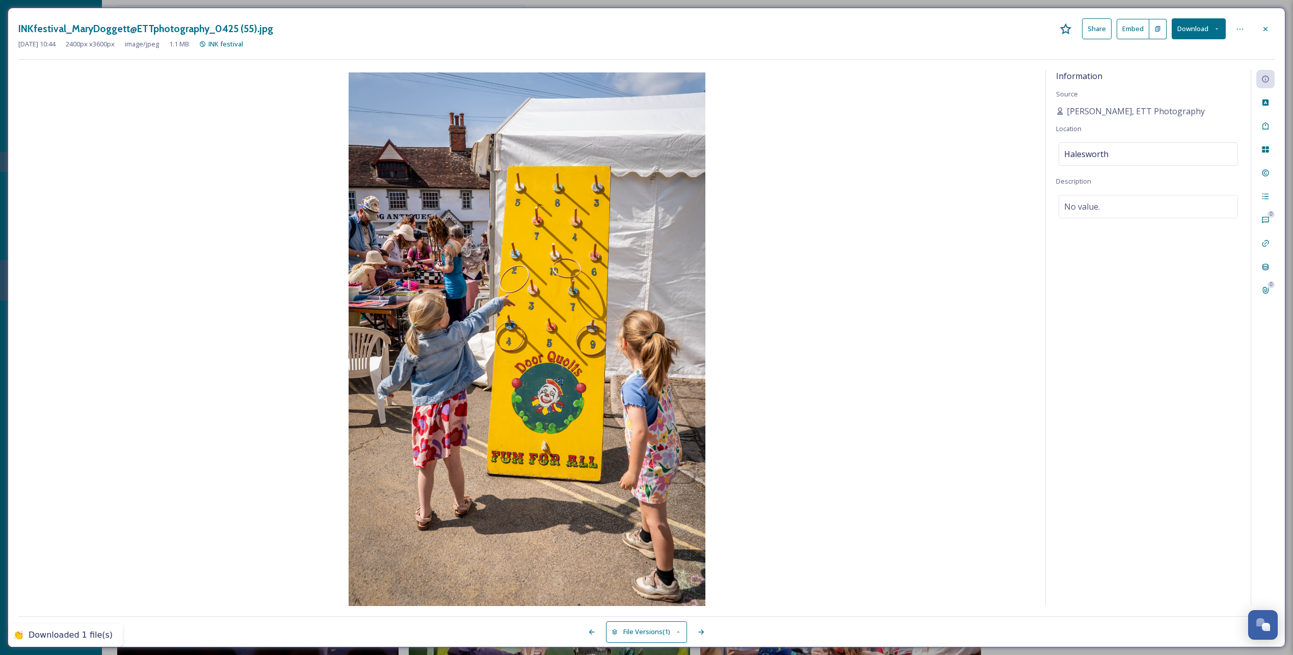
click at [1268, 25] on icon at bounding box center [1266, 29] width 8 height 8
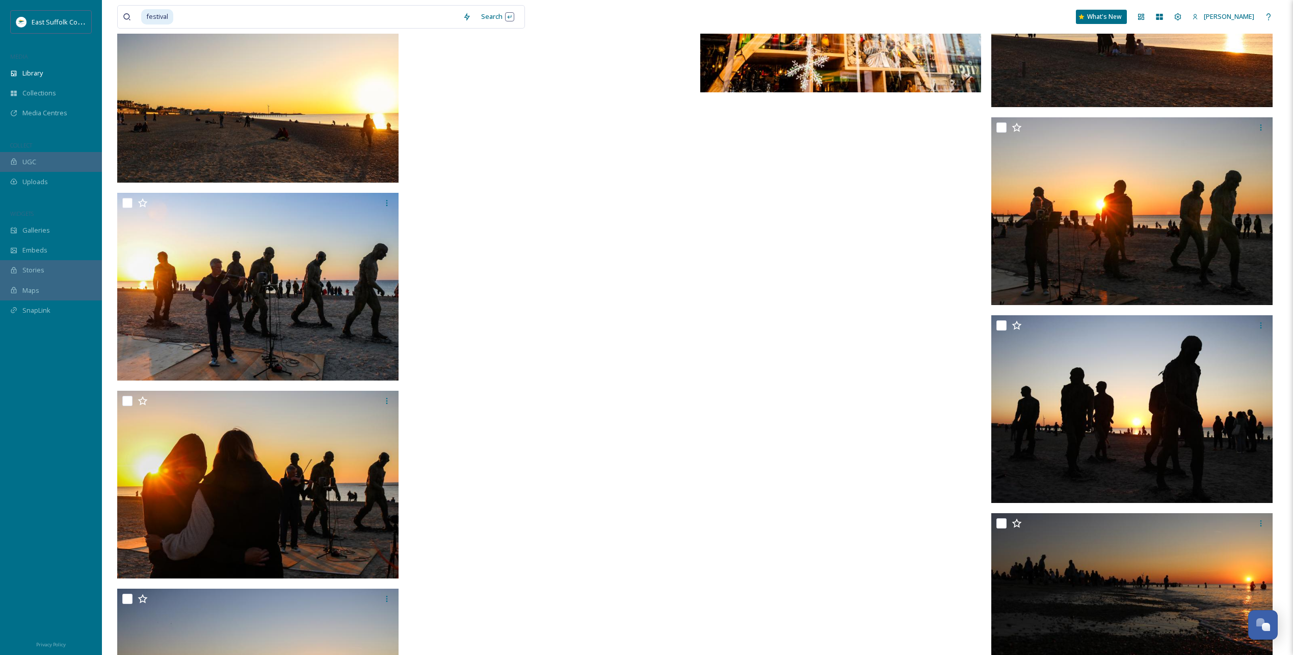
scroll to position [49556, 0]
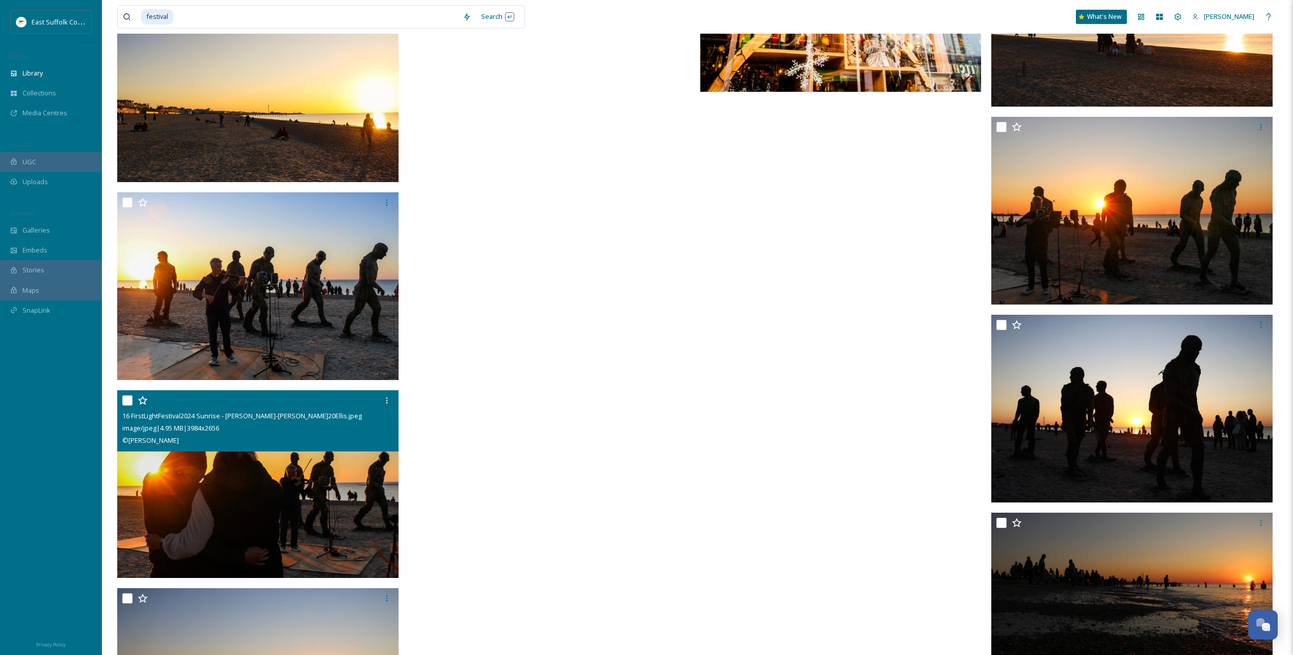
click at [287, 510] on img at bounding box center [257, 484] width 281 height 188
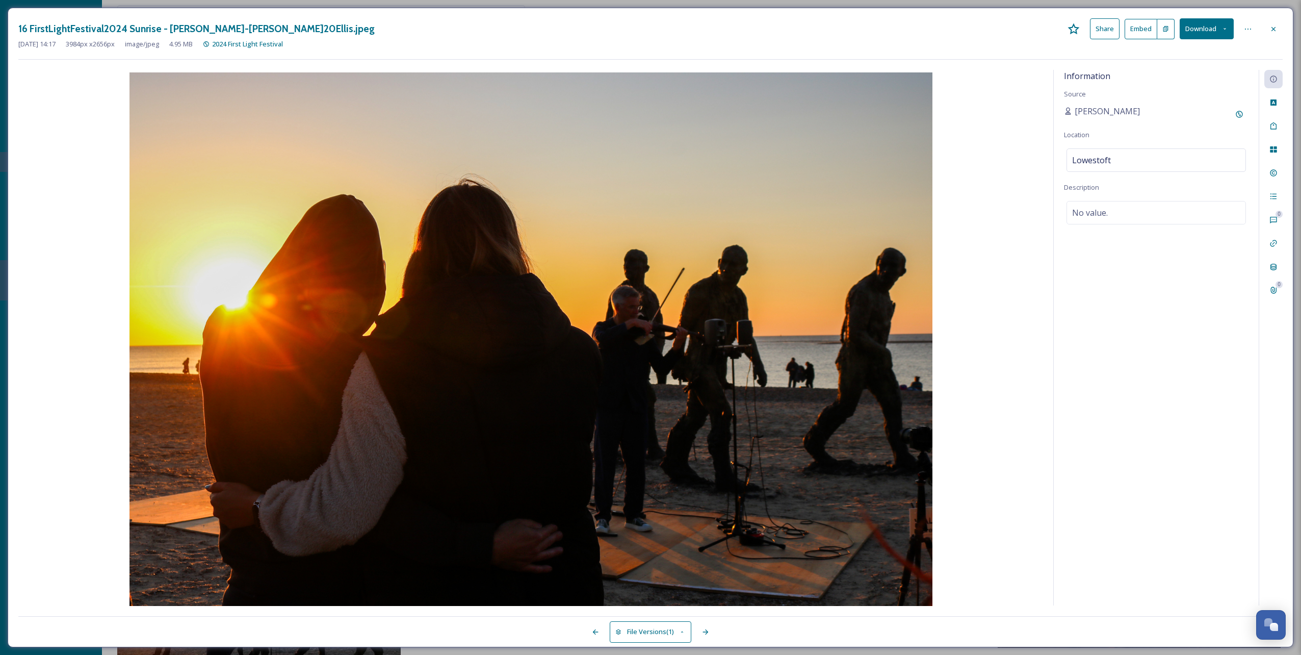
click at [1218, 33] on button "Download" at bounding box center [1207, 28] width 54 height 21
click at [1201, 57] on span "Download Original (3984 x 2656)" at bounding box center [1180, 52] width 96 height 10
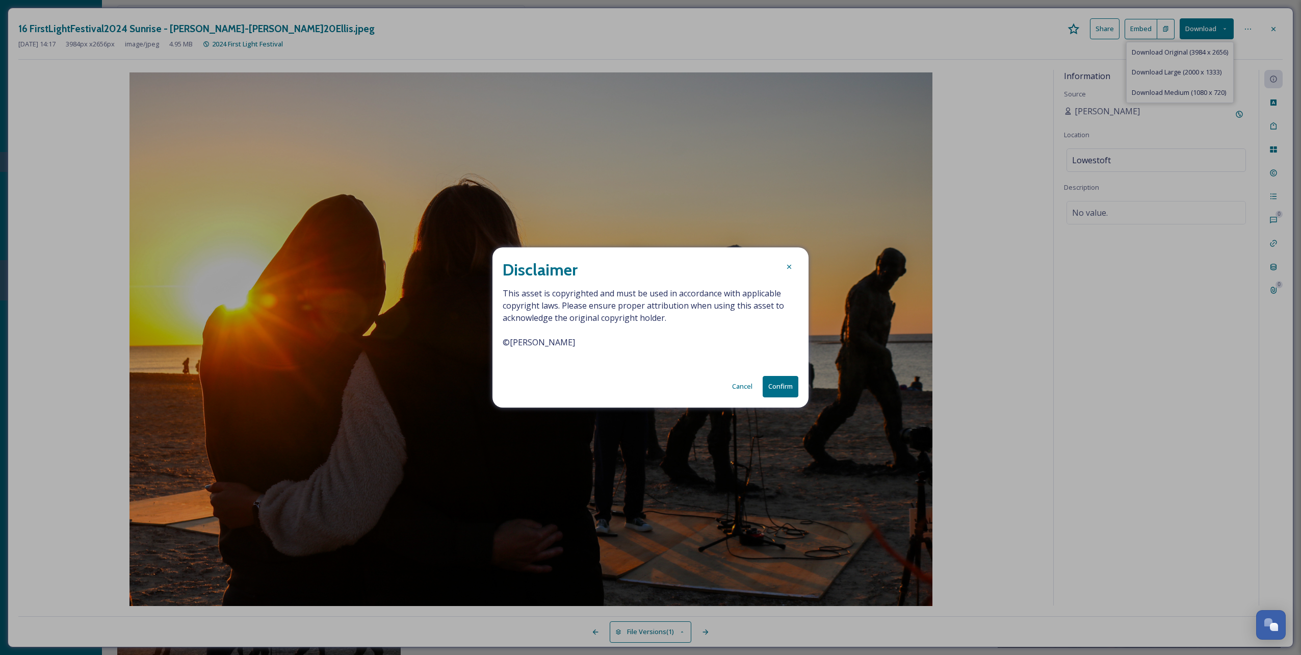
click at [771, 389] on button "Confirm" at bounding box center [781, 386] width 36 height 21
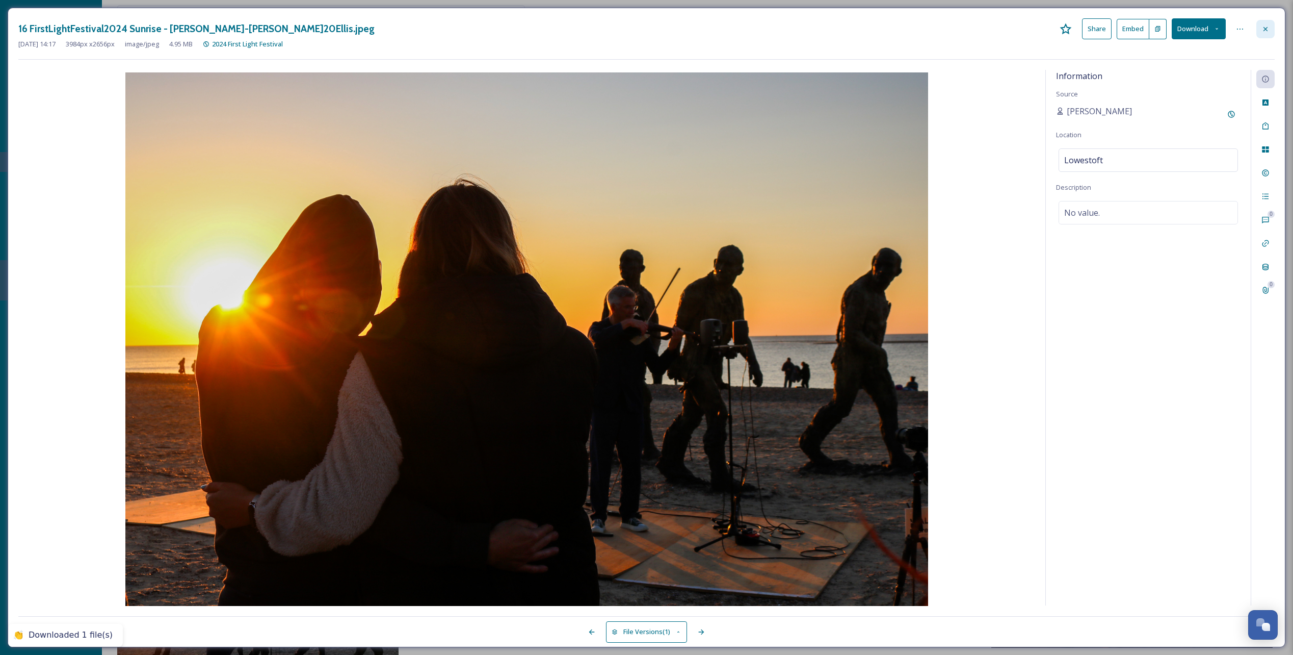
click at [1272, 25] on div at bounding box center [1266, 29] width 18 height 18
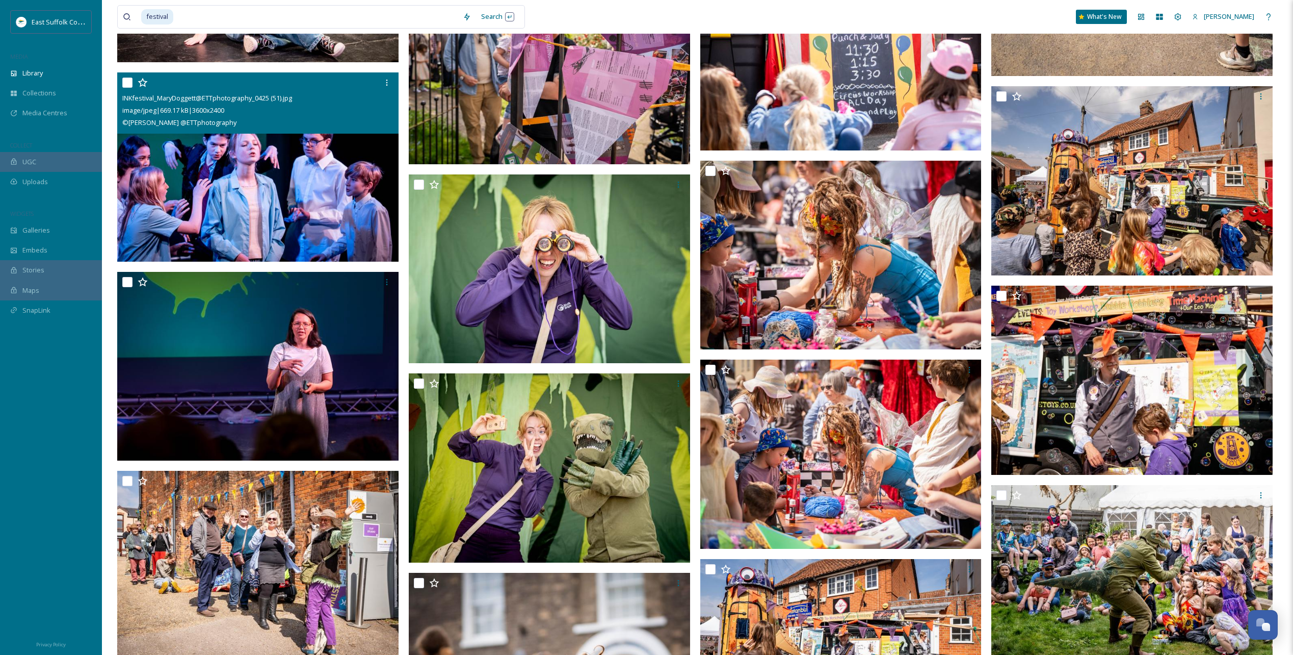
scroll to position [23539, 0]
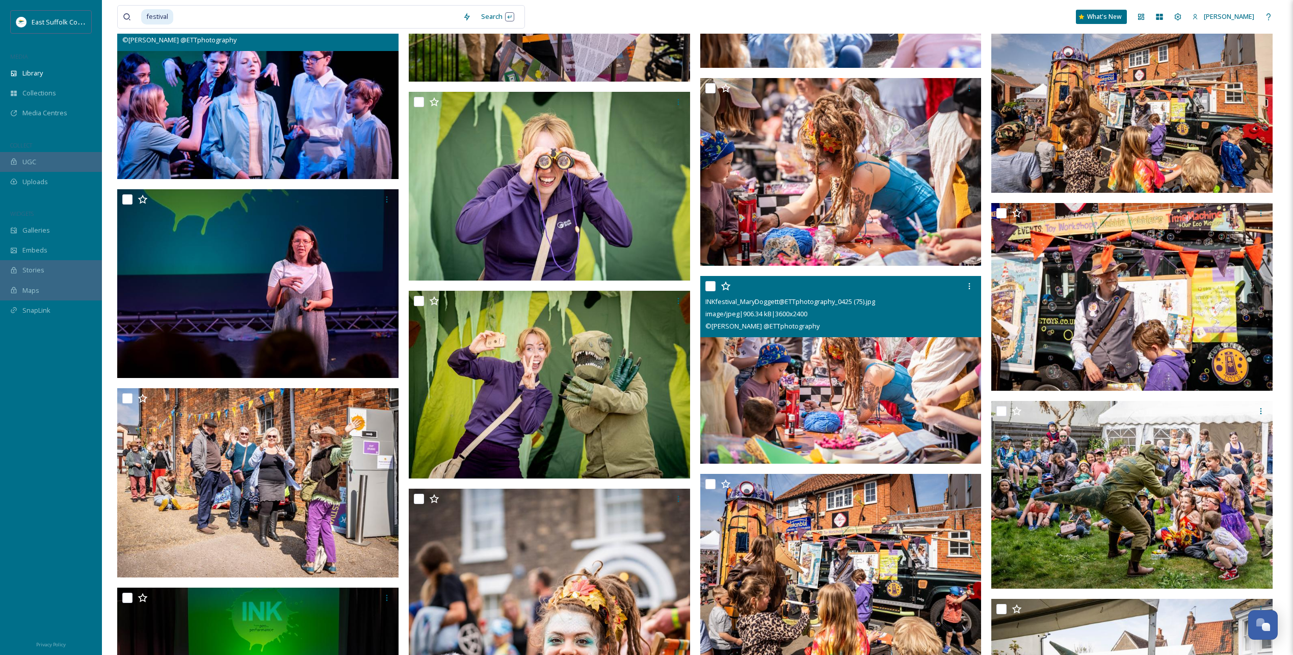
click at [846, 384] on img at bounding box center [840, 369] width 281 height 188
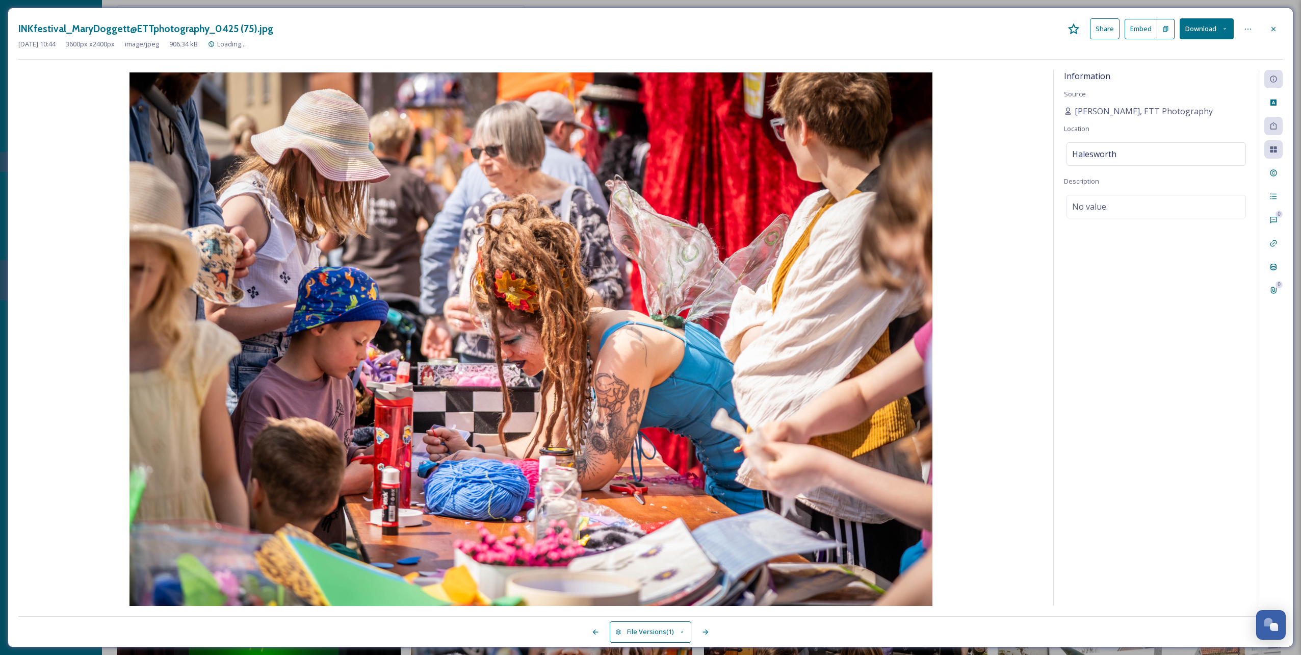
click at [1225, 34] on button "Download" at bounding box center [1207, 28] width 54 height 21
click at [1190, 51] on span "Download Original (3600 x 2400)" at bounding box center [1180, 52] width 96 height 10
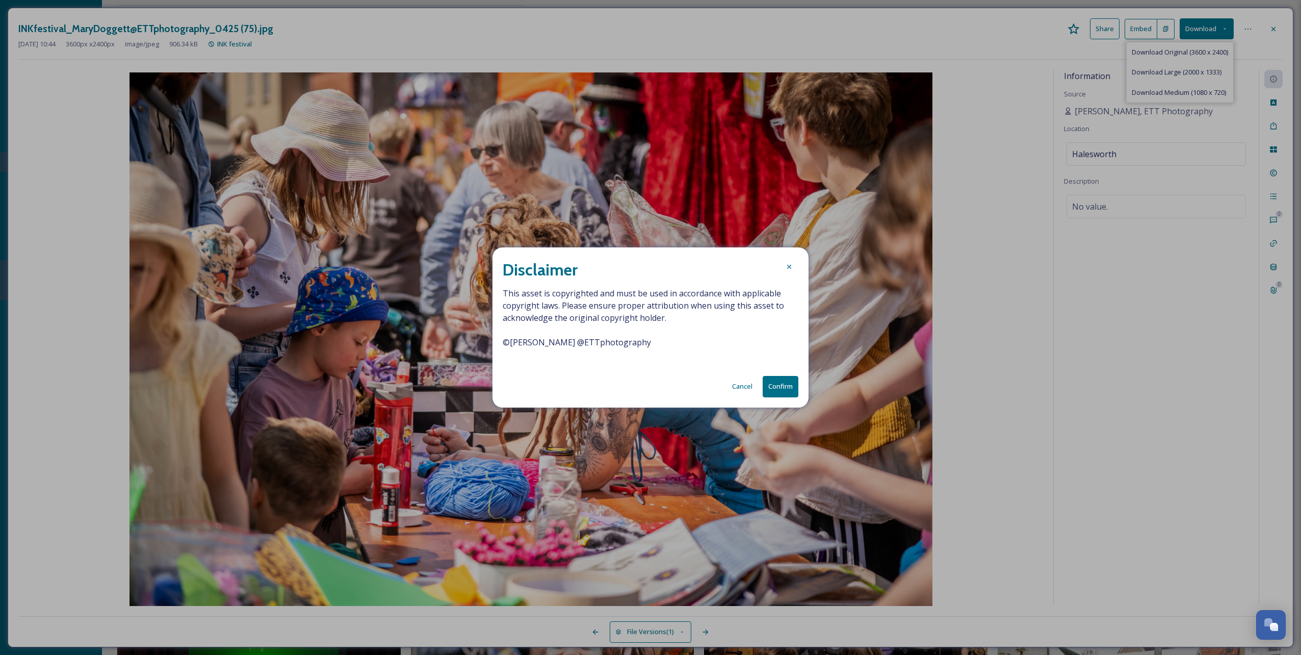
click at [770, 387] on button "Confirm" at bounding box center [781, 386] width 36 height 21
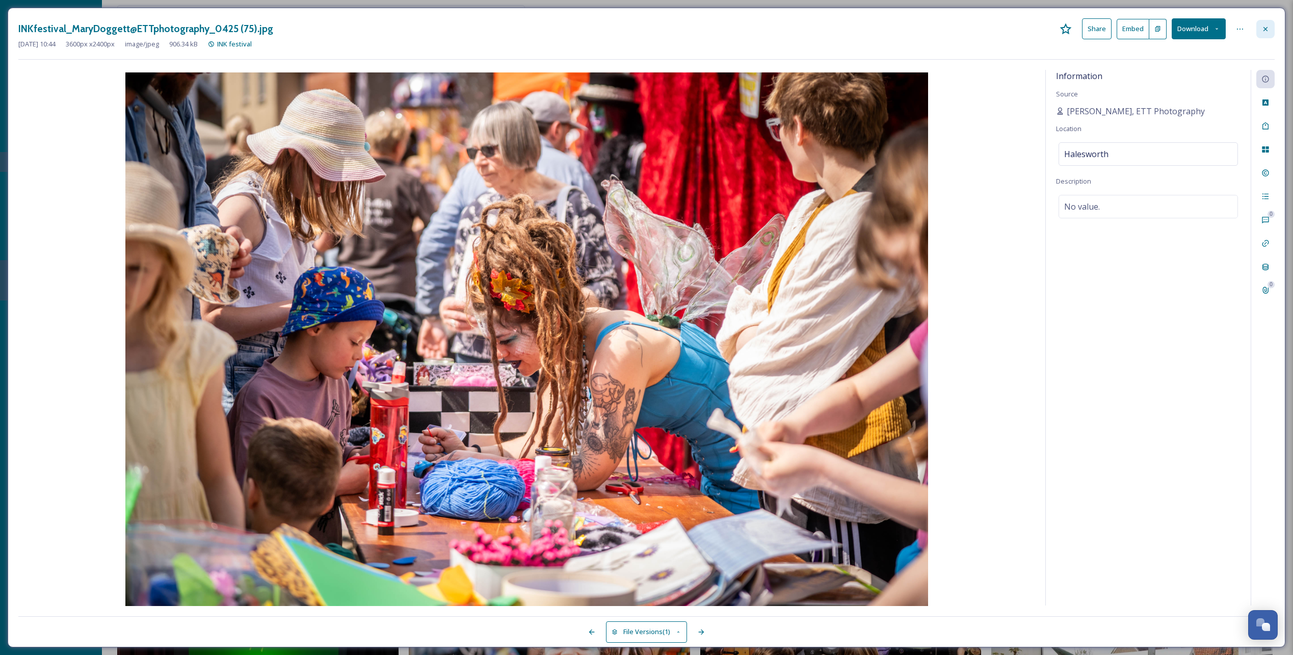
click at [1268, 34] on div at bounding box center [1266, 29] width 18 height 18
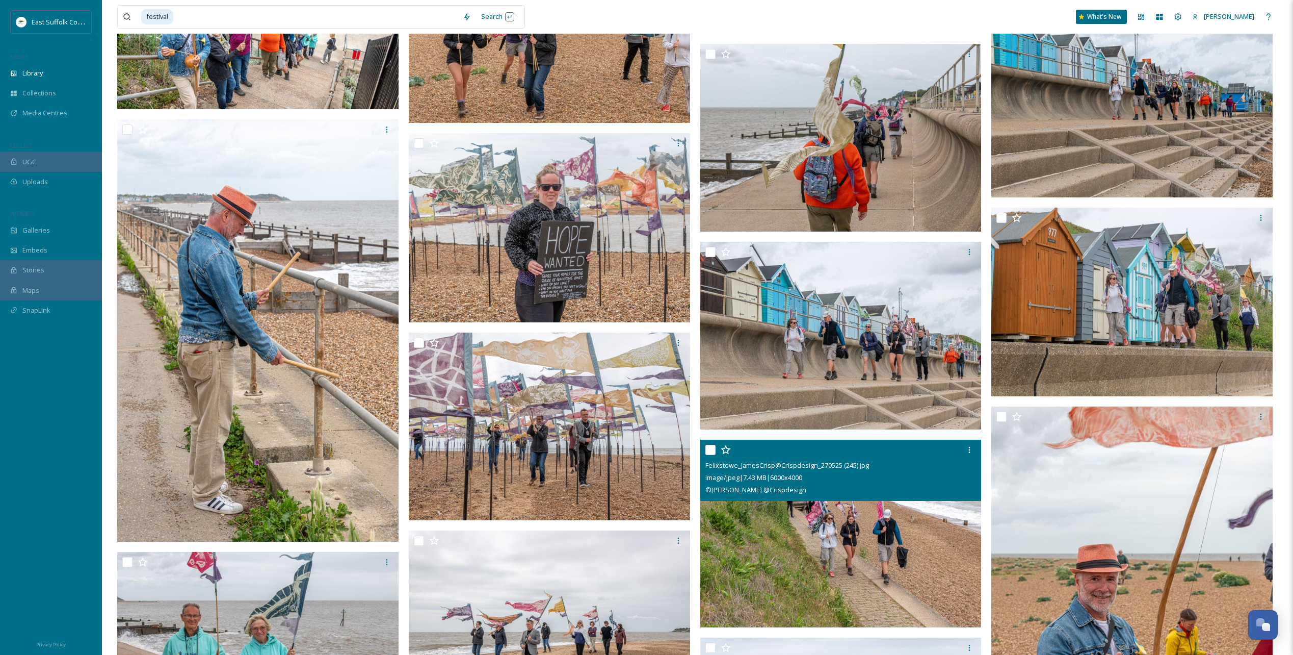
scroll to position [11752, 0]
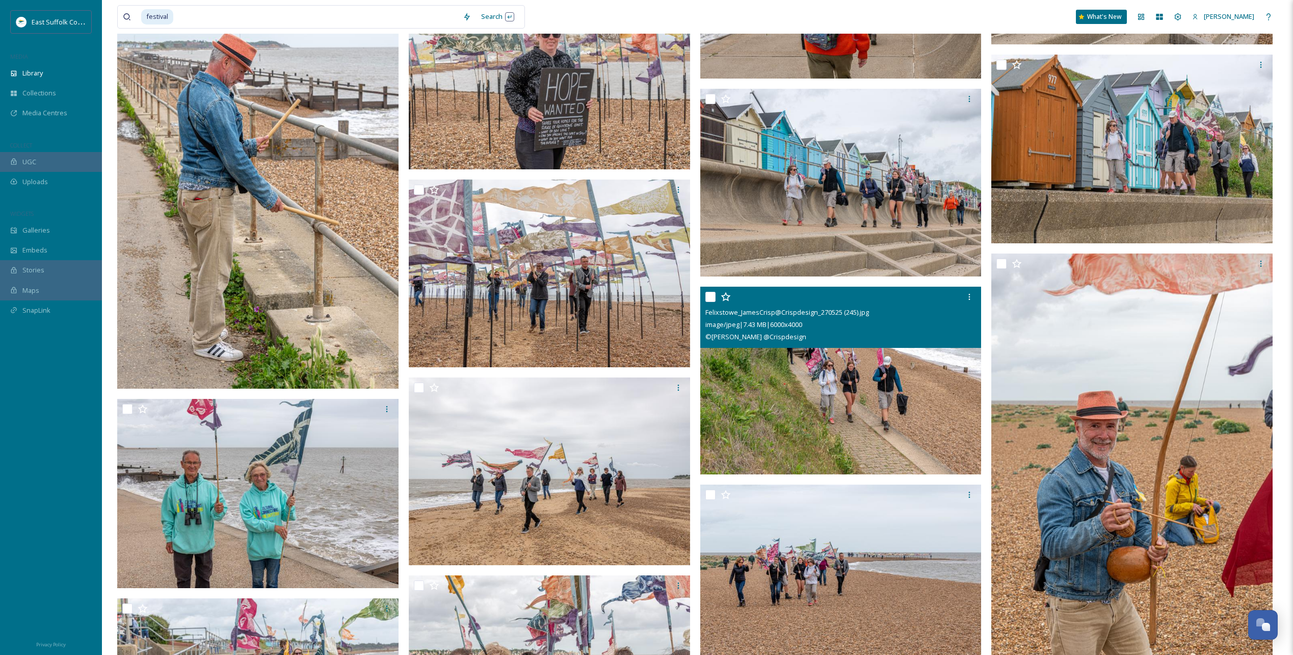
click at [850, 418] on img at bounding box center [840, 381] width 281 height 188
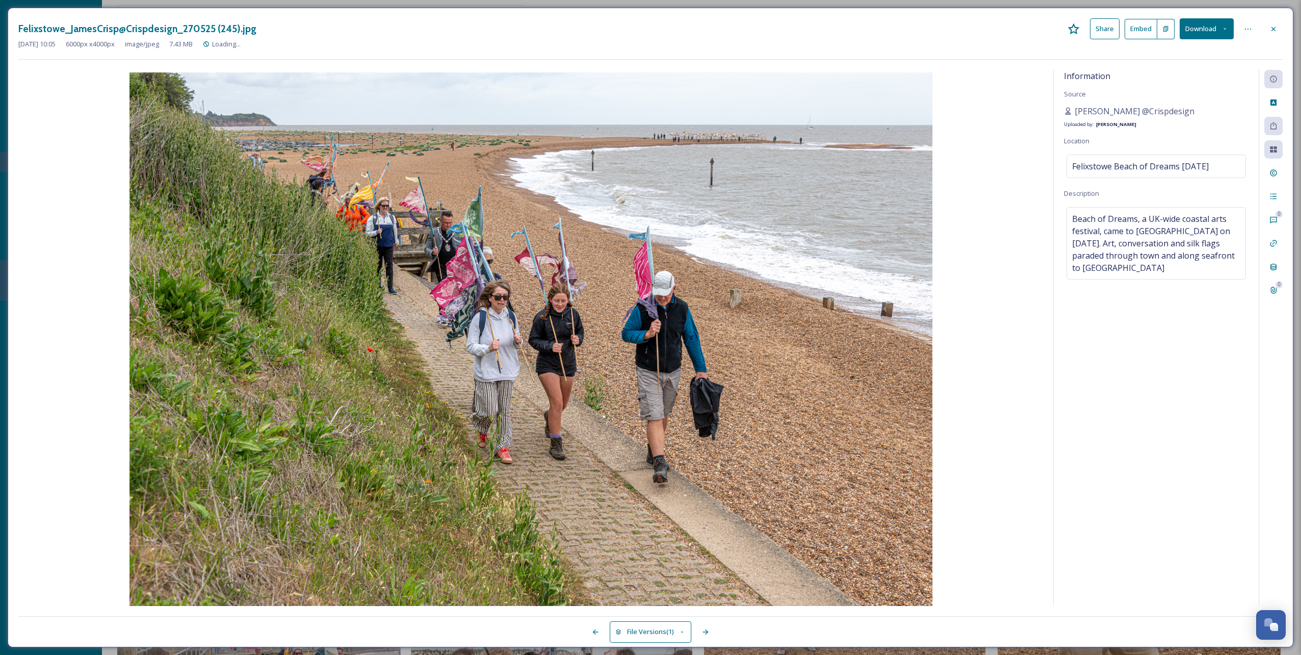
click at [1212, 26] on button "Download" at bounding box center [1207, 28] width 54 height 21
click at [1172, 50] on span "Download Original (6000 x 4000)" at bounding box center [1180, 52] width 96 height 10
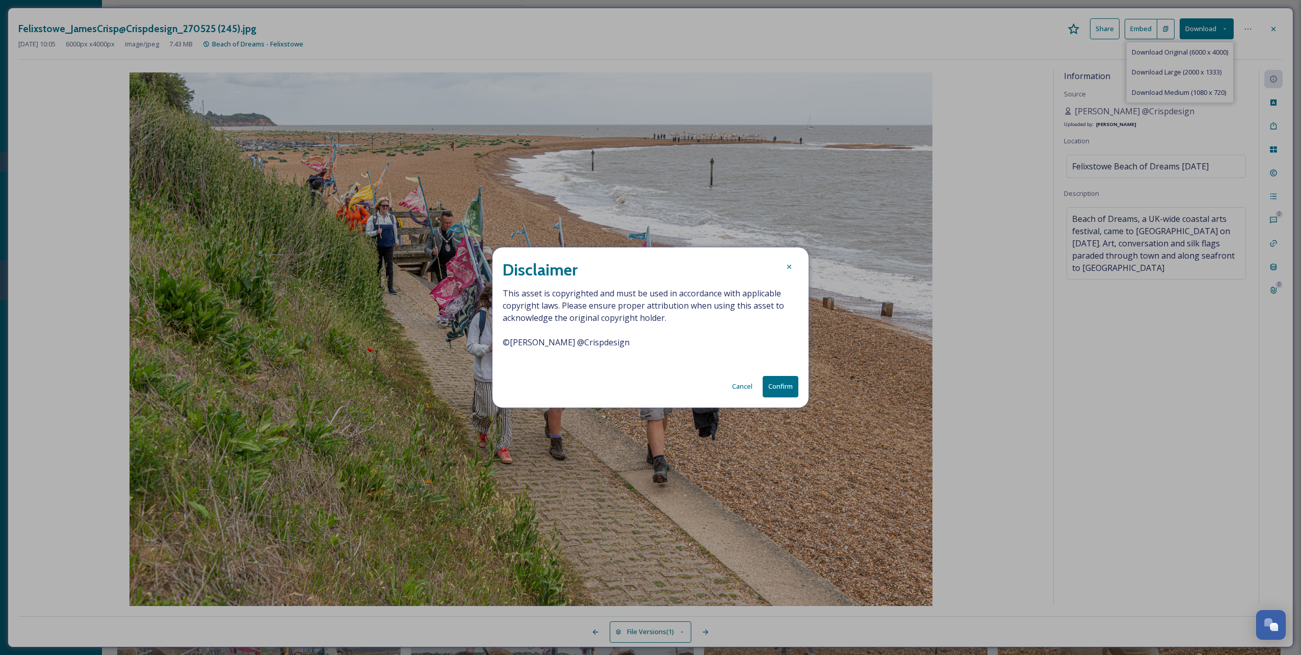
click at [776, 386] on button "Confirm" at bounding box center [781, 386] width 36 height 21
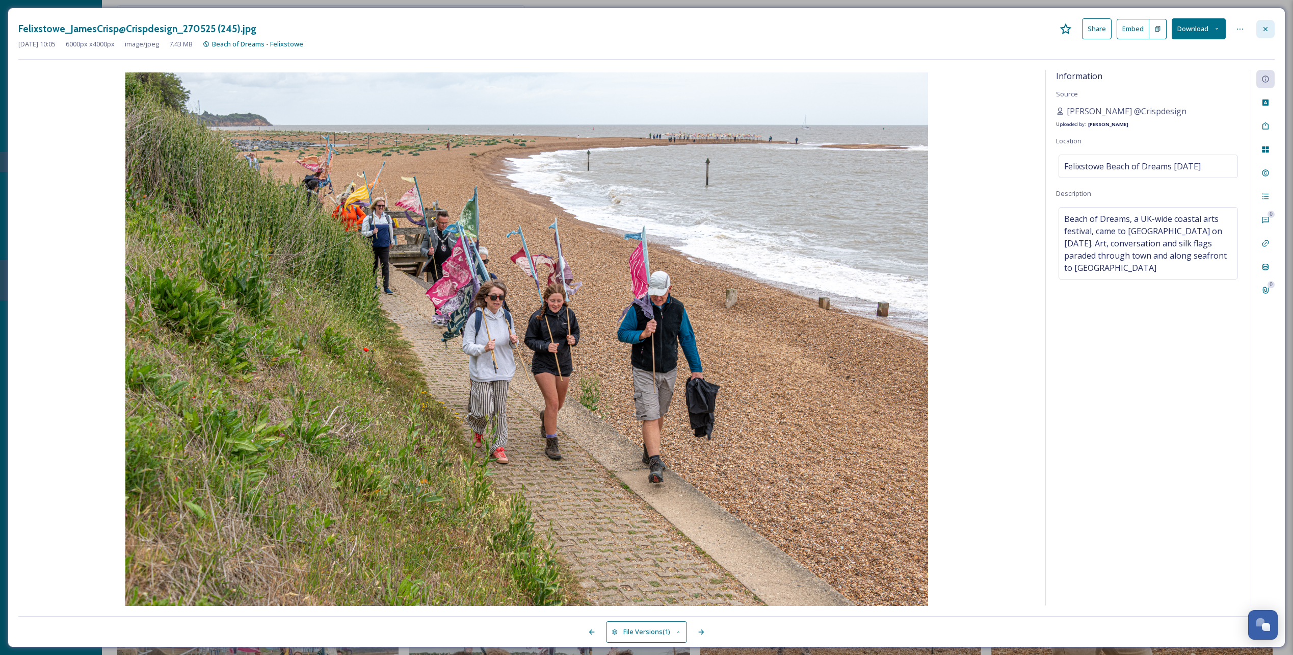
click at [1271, 29] on div at bounding box center [1266, 29] width 18 height 18
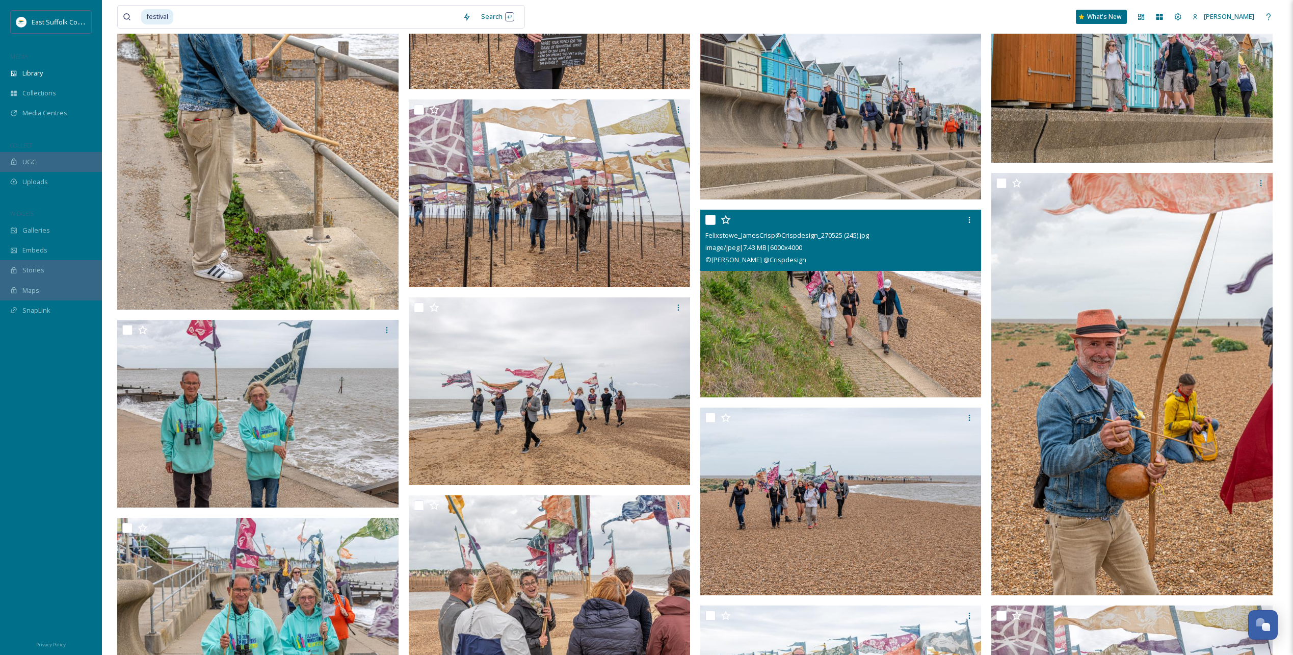
scroll to position [11673, 0]
